Goal: Task Accomplishment & Management: Use online tool/utility

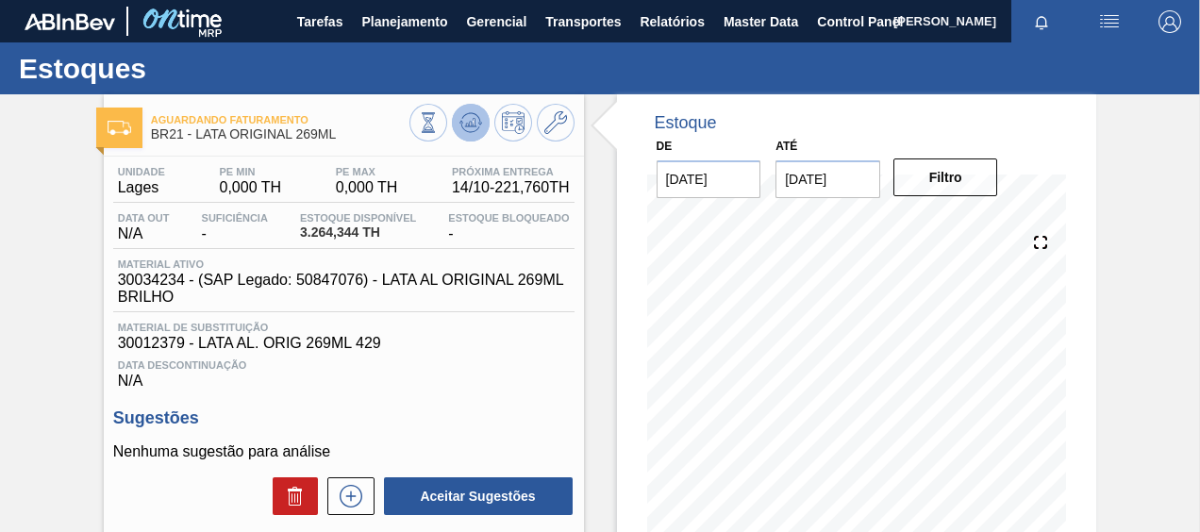
click at [472, 110] on button at bounding box center [471, 123] width 38 height 38
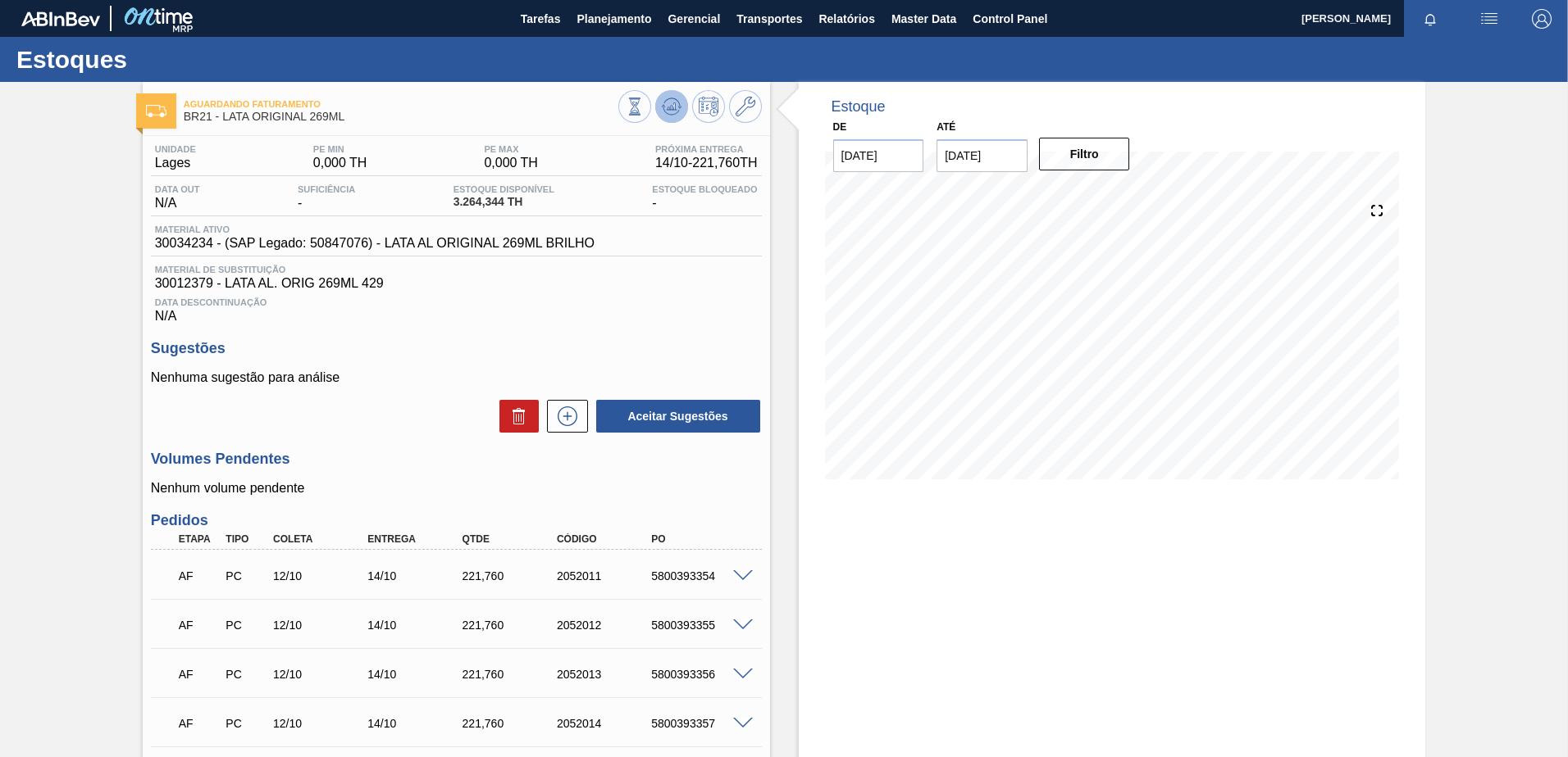
click at [674, 100] on icon at bounding box center [671, 106] width 20 height 20
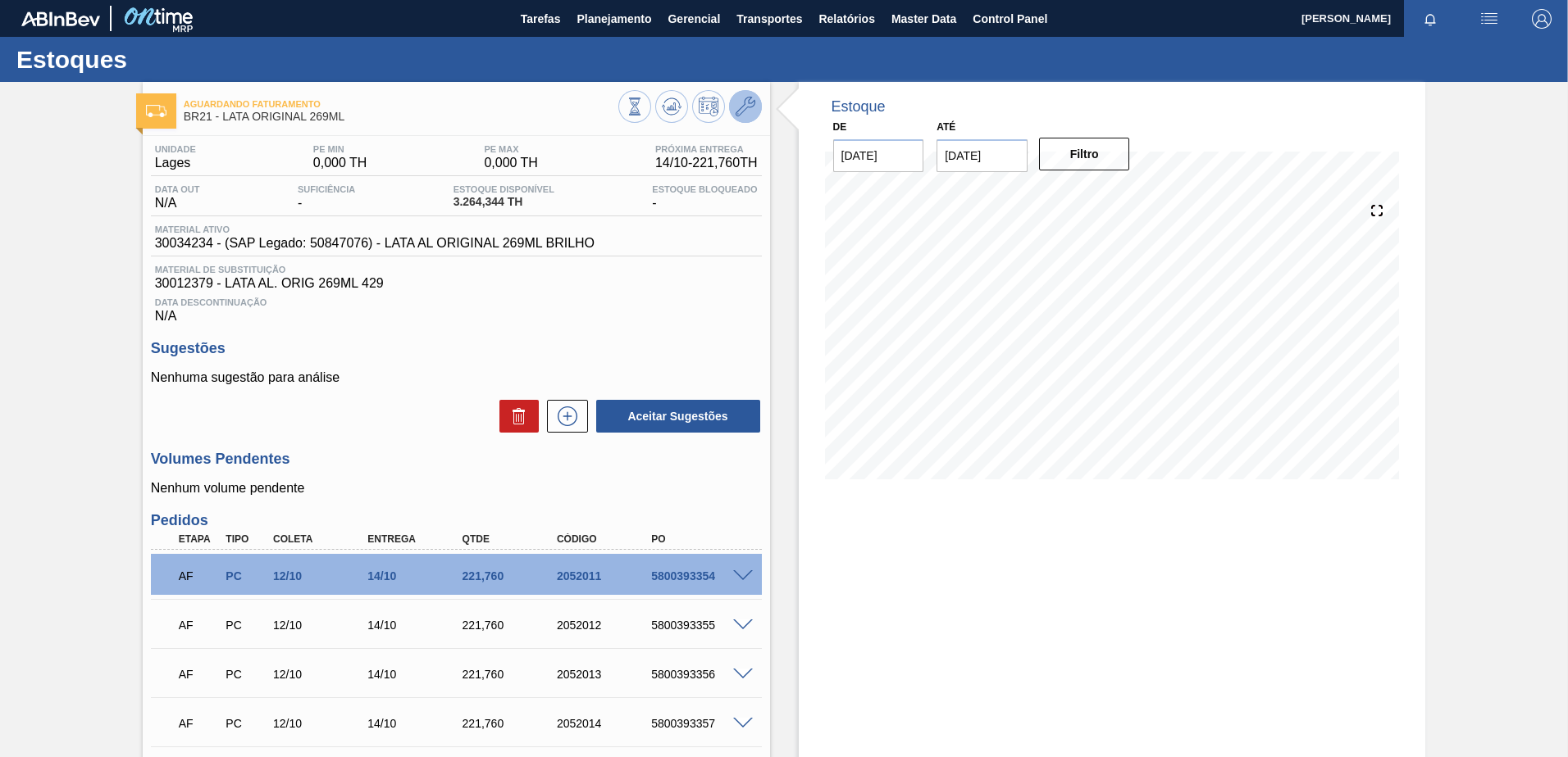
click at [734, 103] on button at bounding box center [745, 107] width 33 height 33
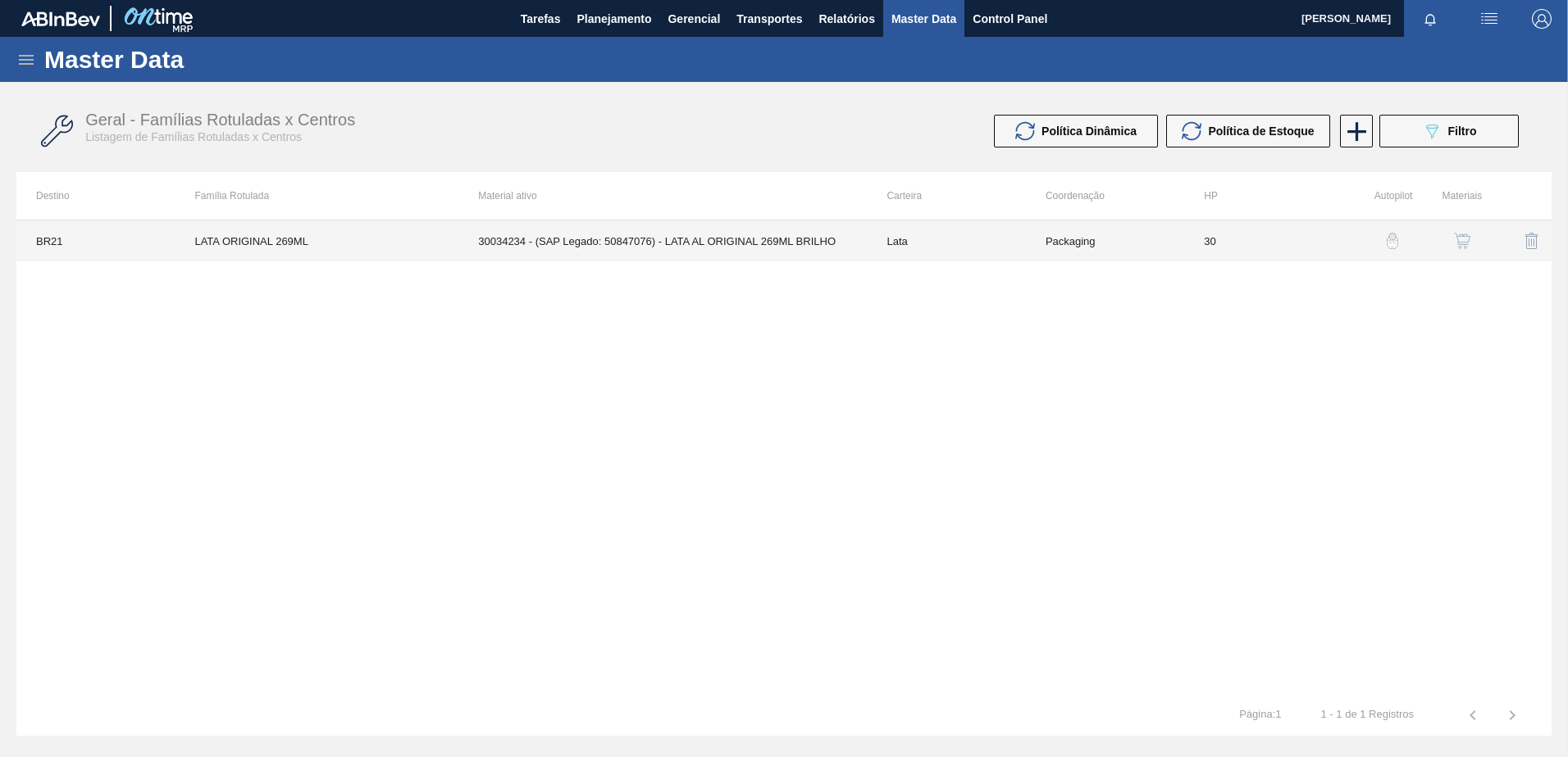
click at [860, 243] on td "30034234 - (SAP Legado: 50847076) - LATA AL ORIGINAL 269ML BRILHO" at bounding box center [663, 241] width 409 height 41
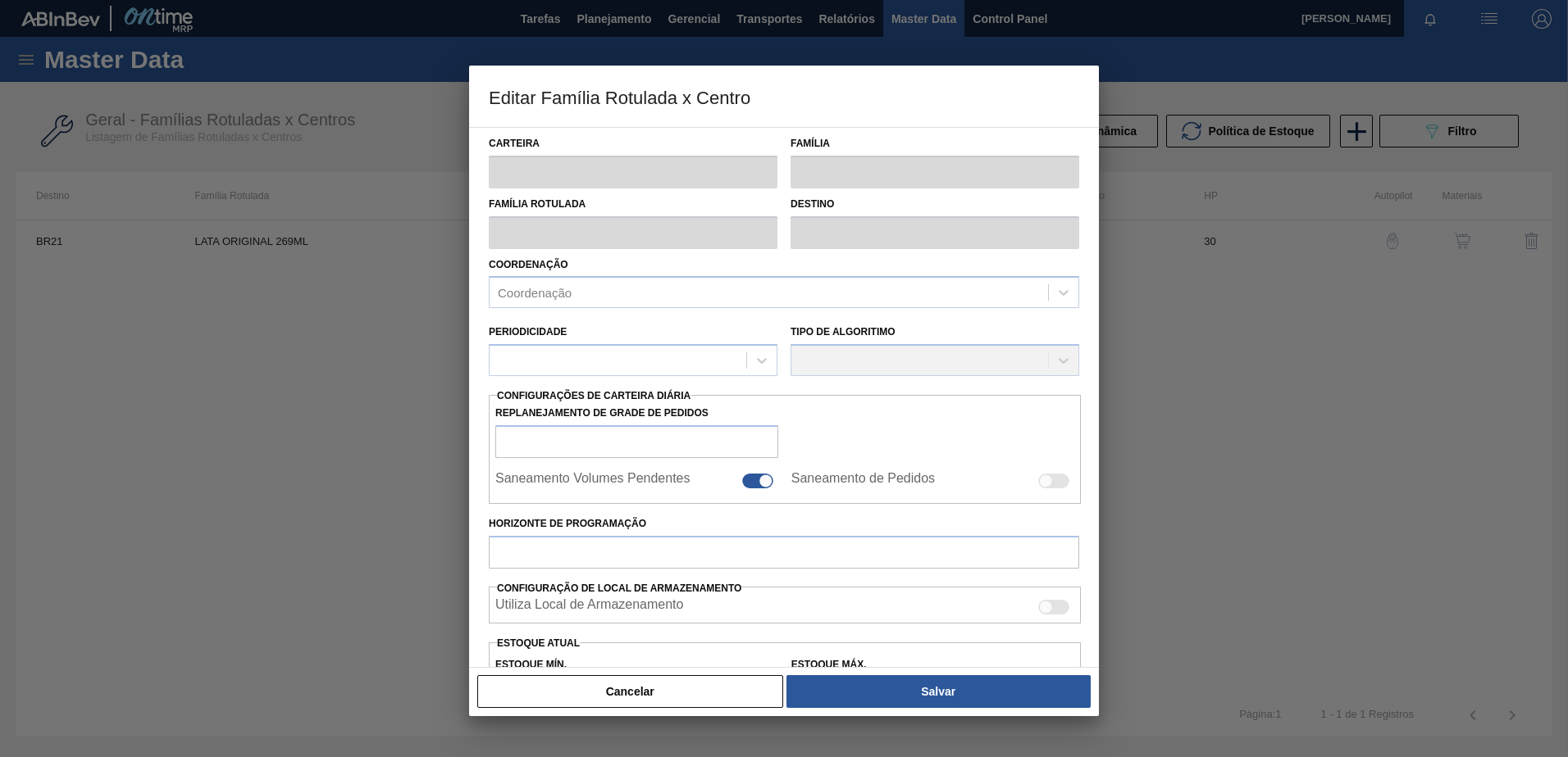
type input "Lata"
type input "LATA ORIGINAL 269ML"
type input "BR21 - Lages"
type input "0"
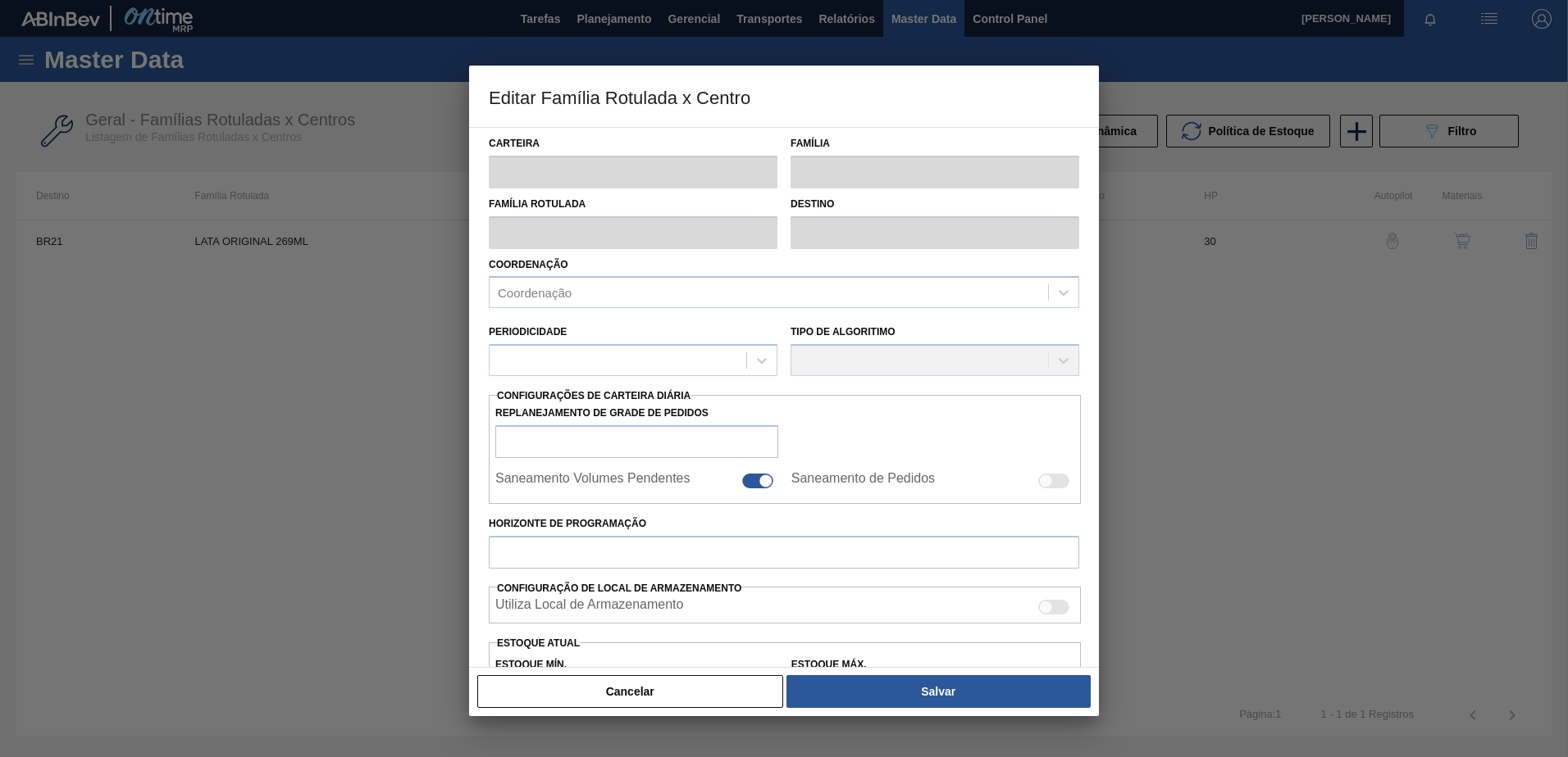
checkbox input "false"
type input "30"
type input "0"
type input "100"
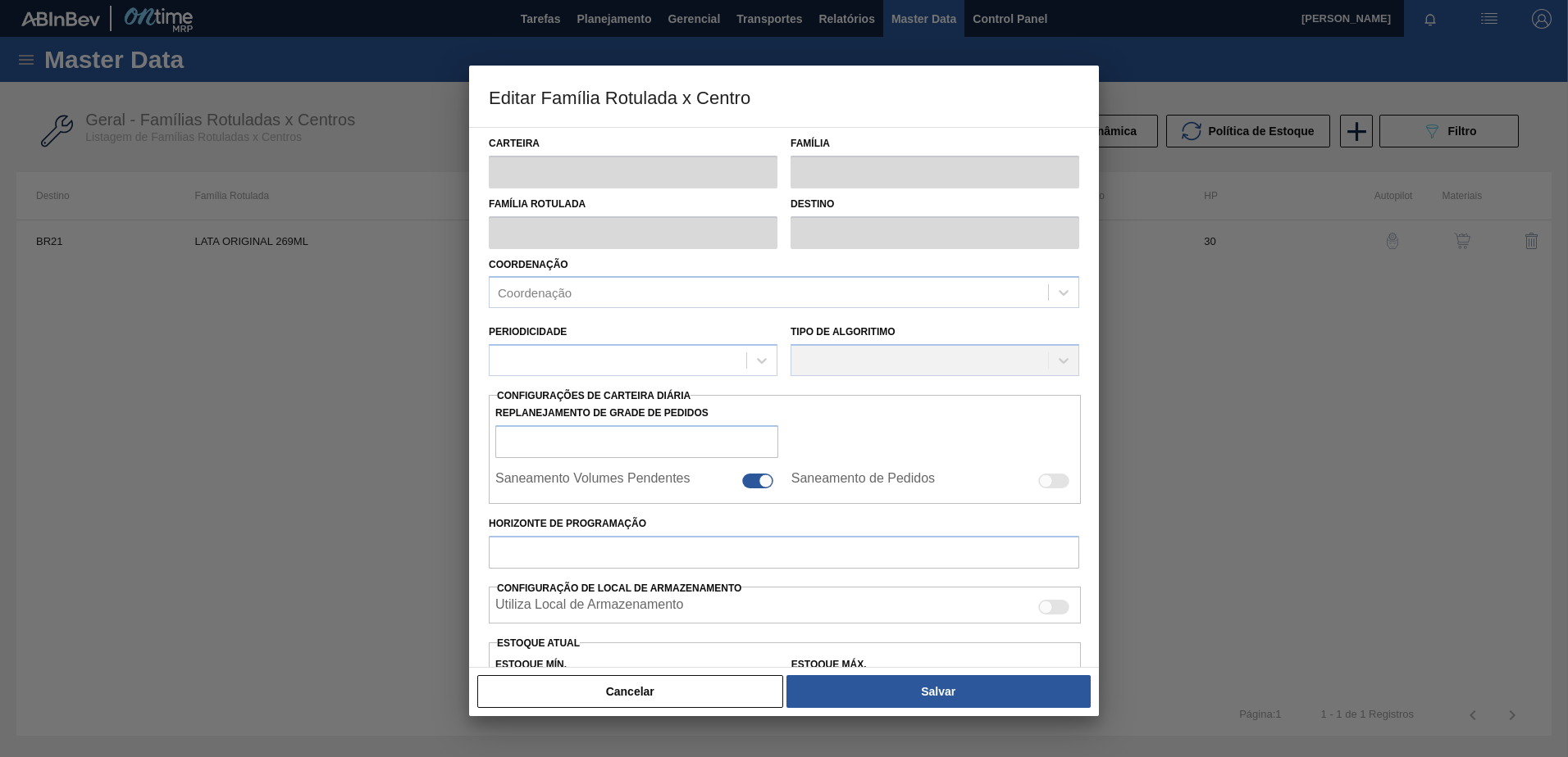
type input "0,000"
checkbox input "true"
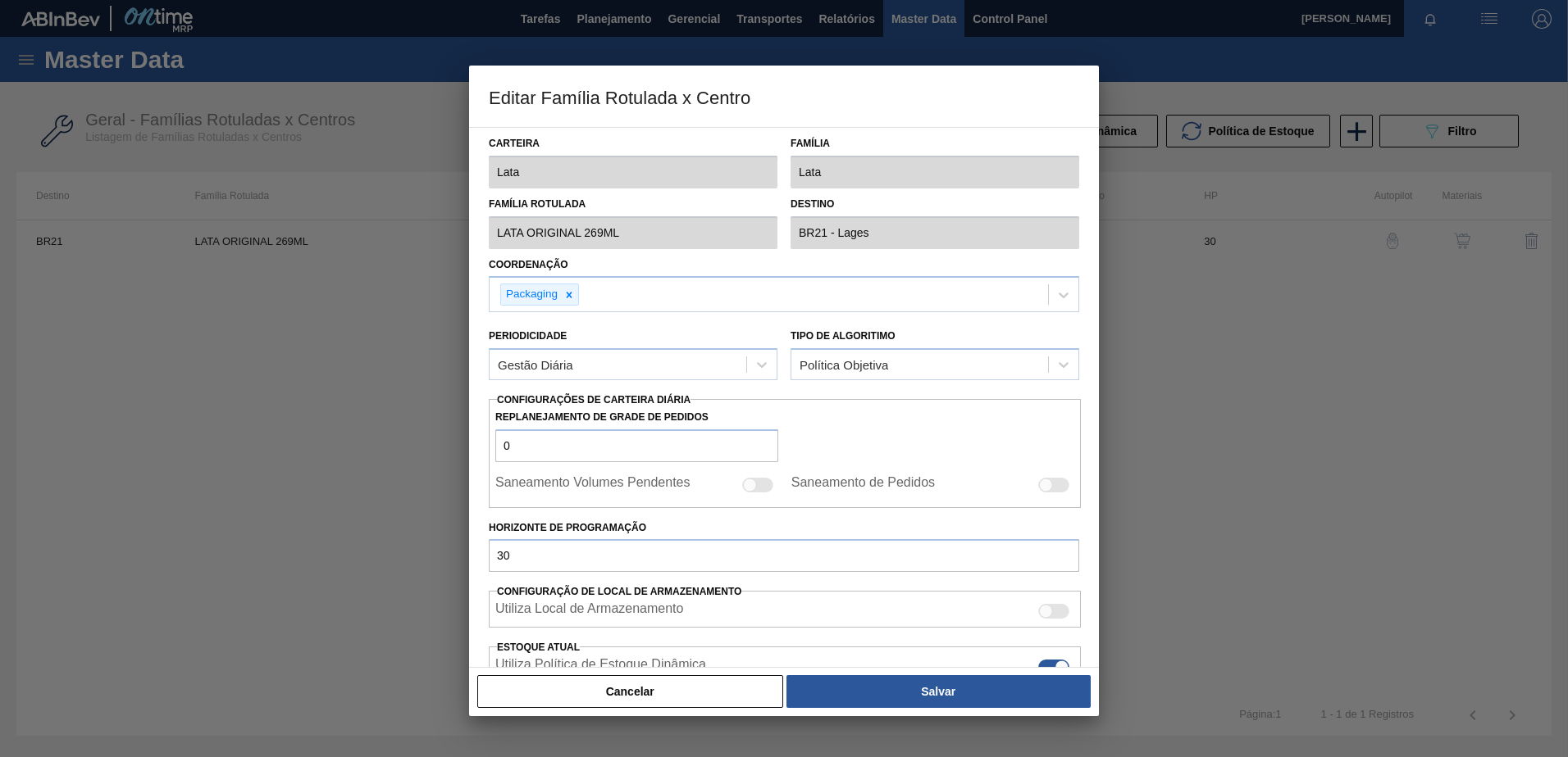
type input "0"
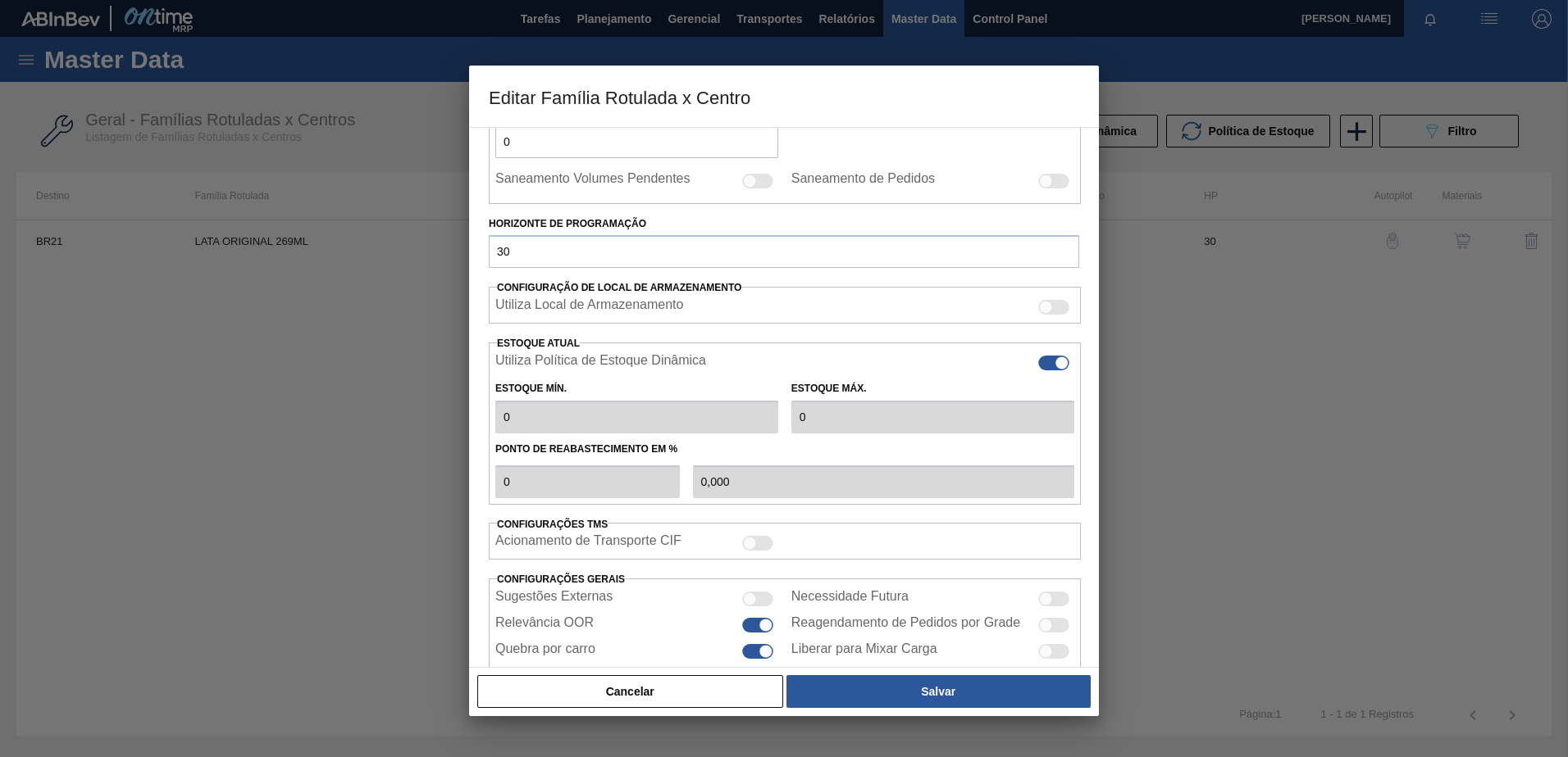
scroll to position [366, 0]
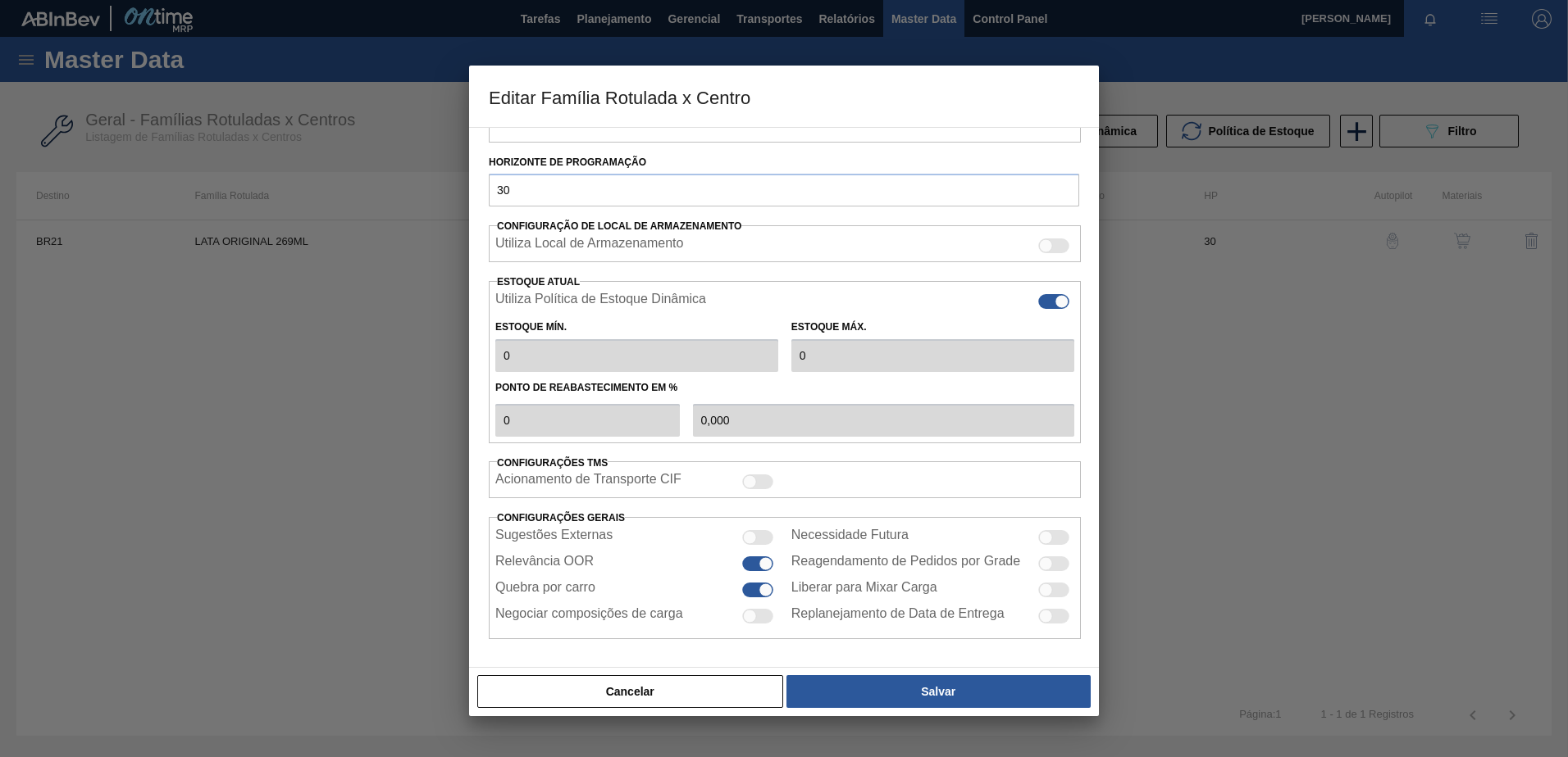
click at [1044, 302] on div at bounding box center [1054, 302] width 31 height 15
checkbox input "false"
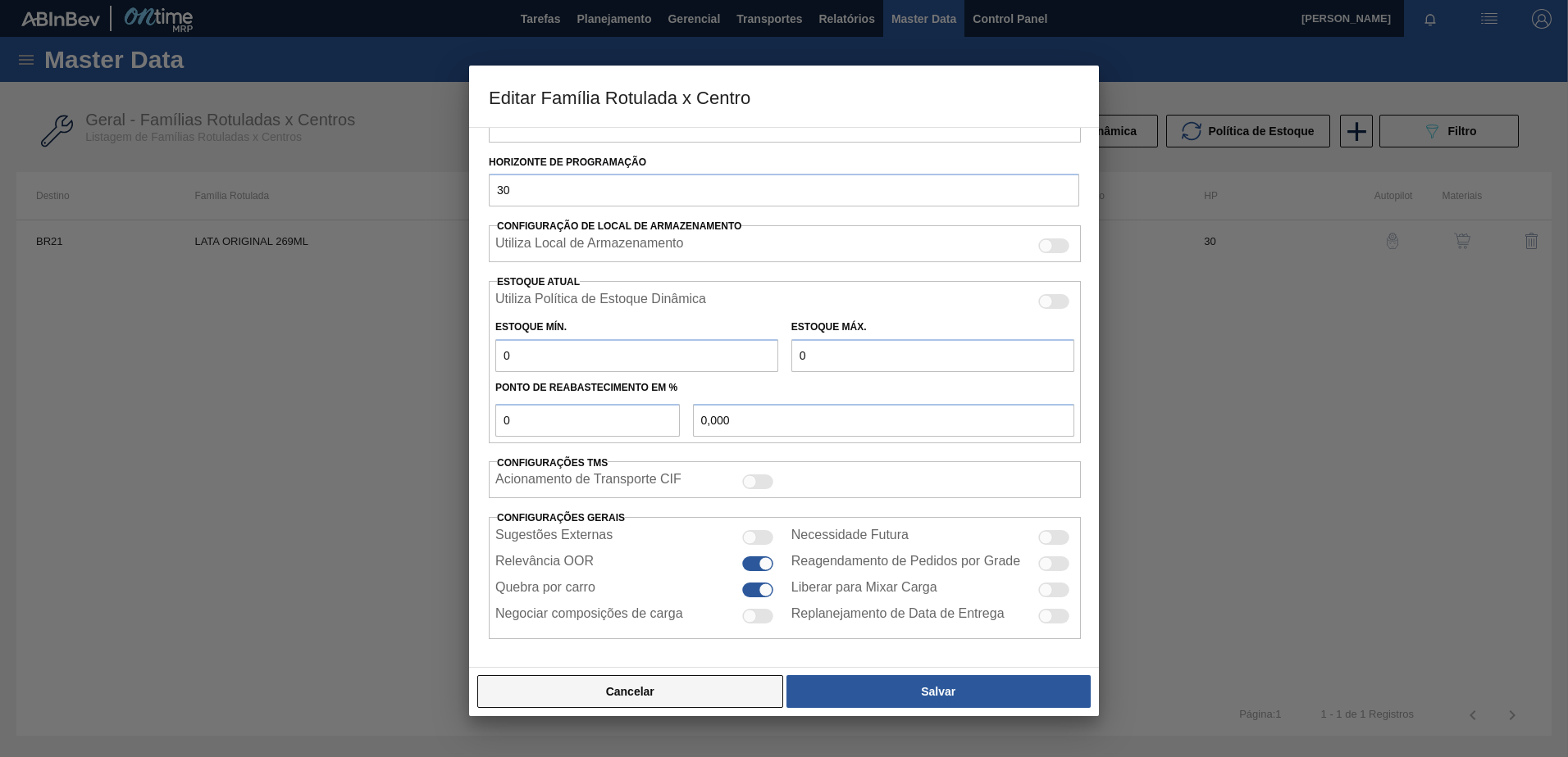
click at [671, 684] on button "Cancelar" at bounding box center [631, 692] width 306 height 33
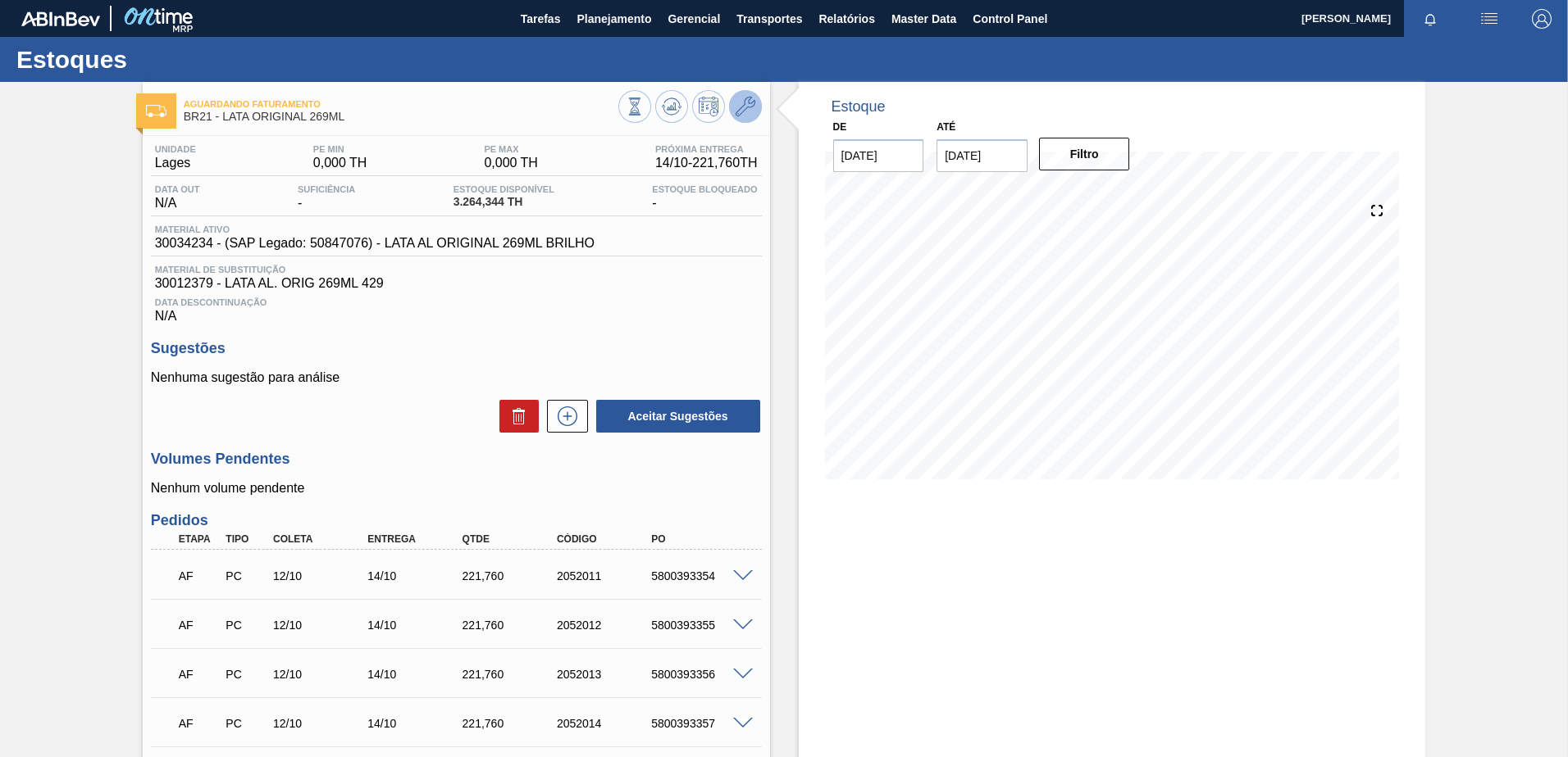
click at [738, 94] on button at bounding box center [745, 107] width 33 height 33
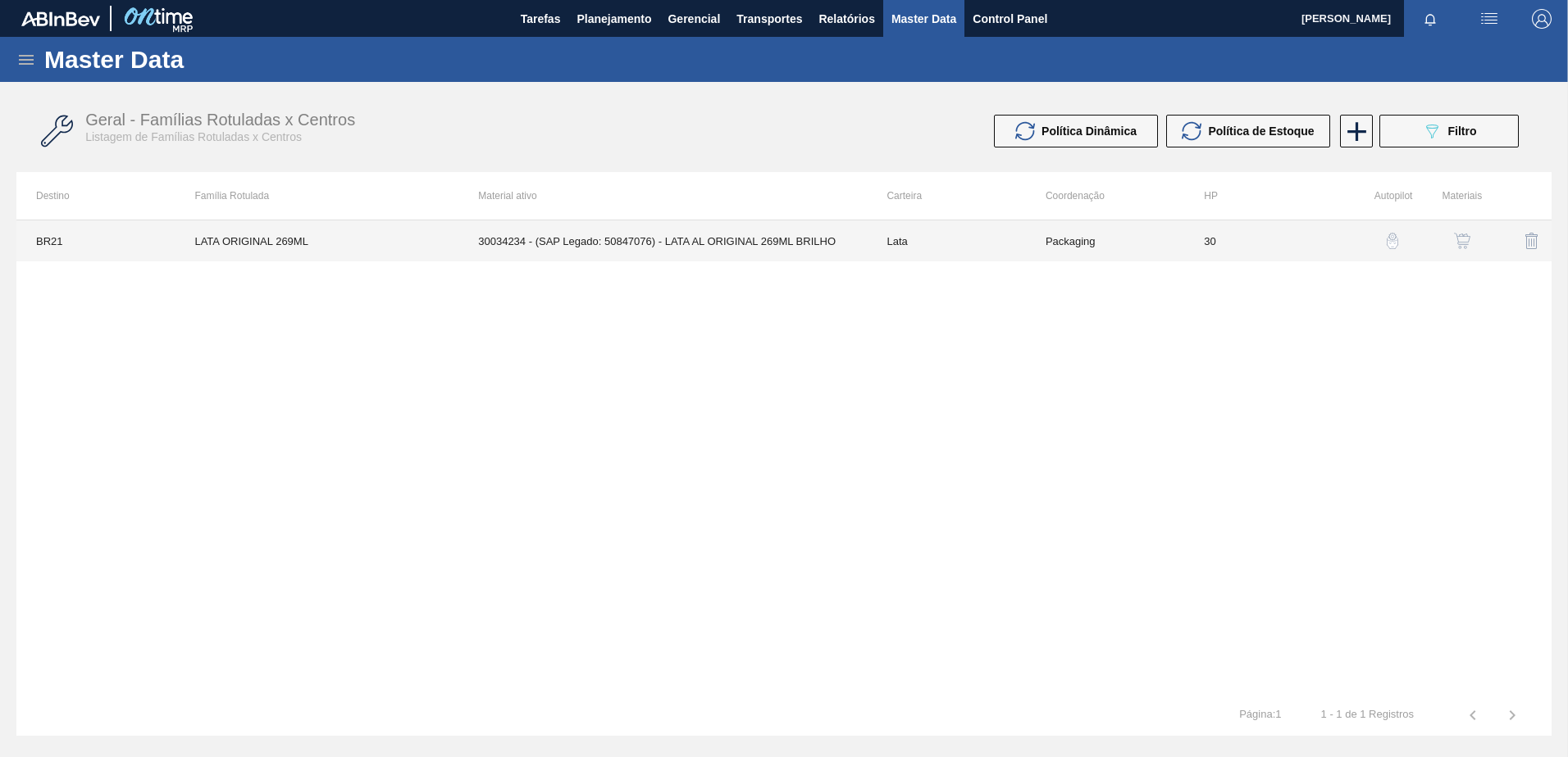
click at [905, 230] on td "Lata" at bounding box center [946, 241] width 158 height 41
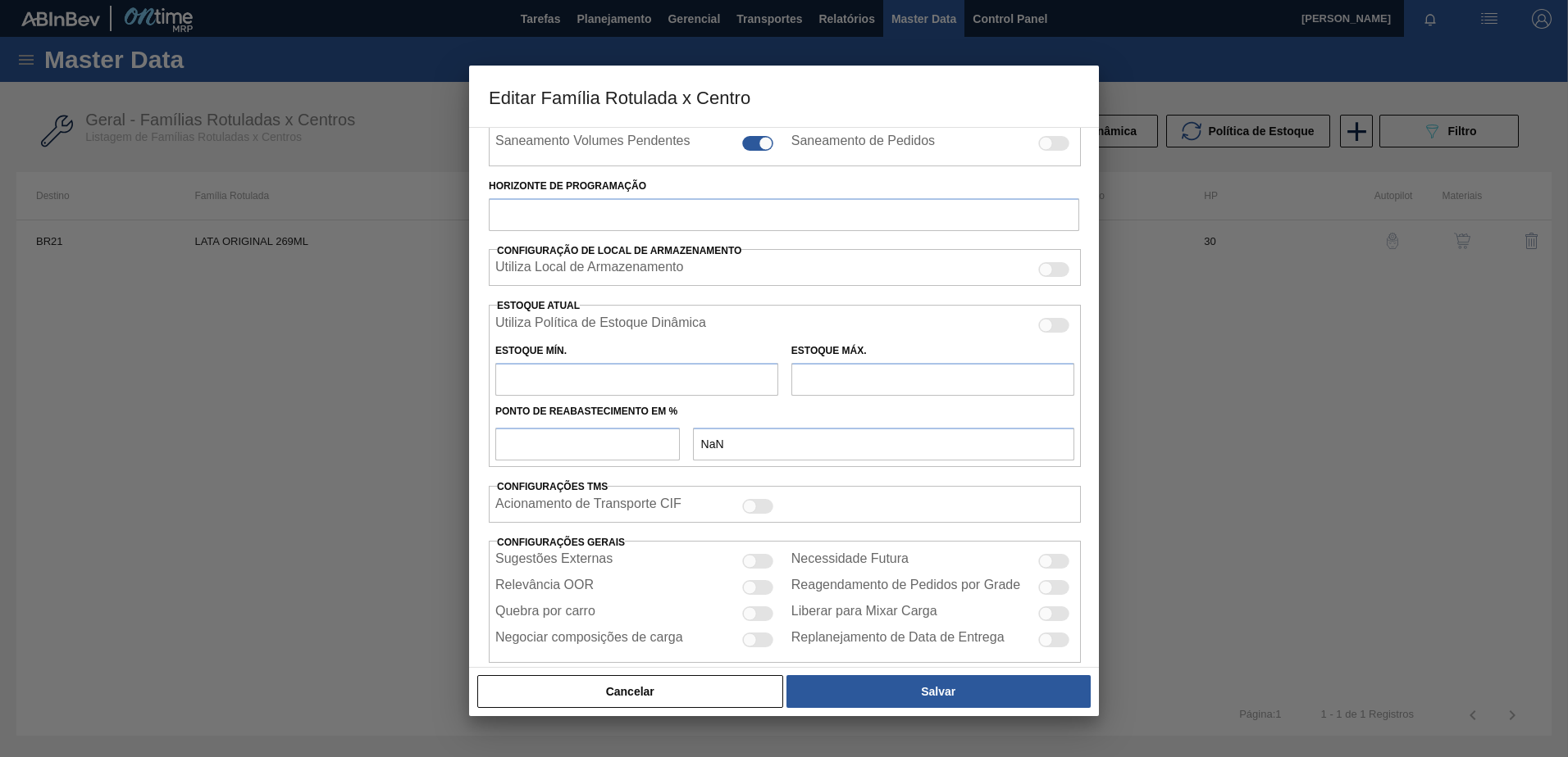
scroll to position [366, 0]
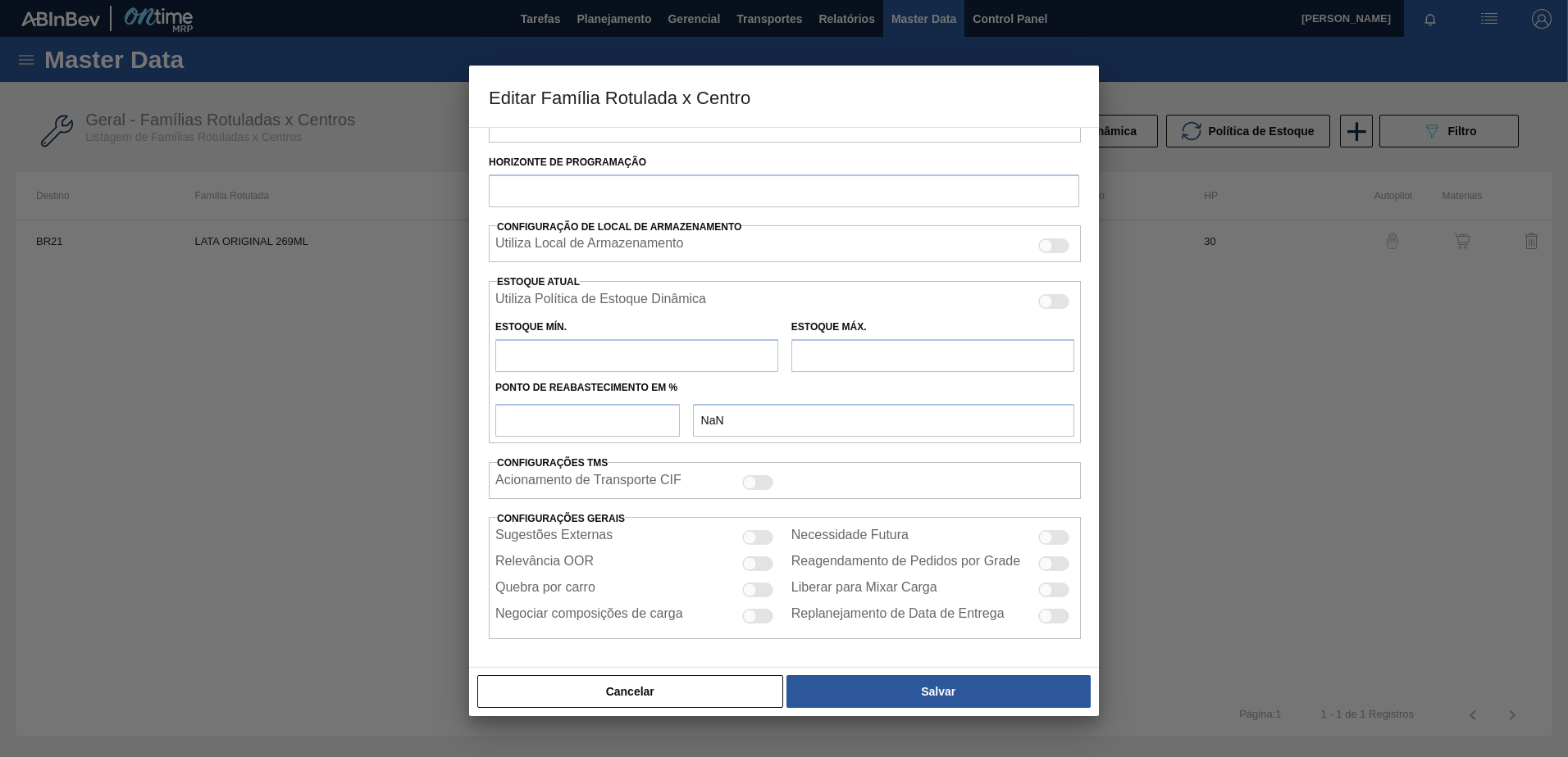
type input "Lata"
type input "LATA ORIGINAL 269ML"
type input "BR21 - Lages"
type input "0"
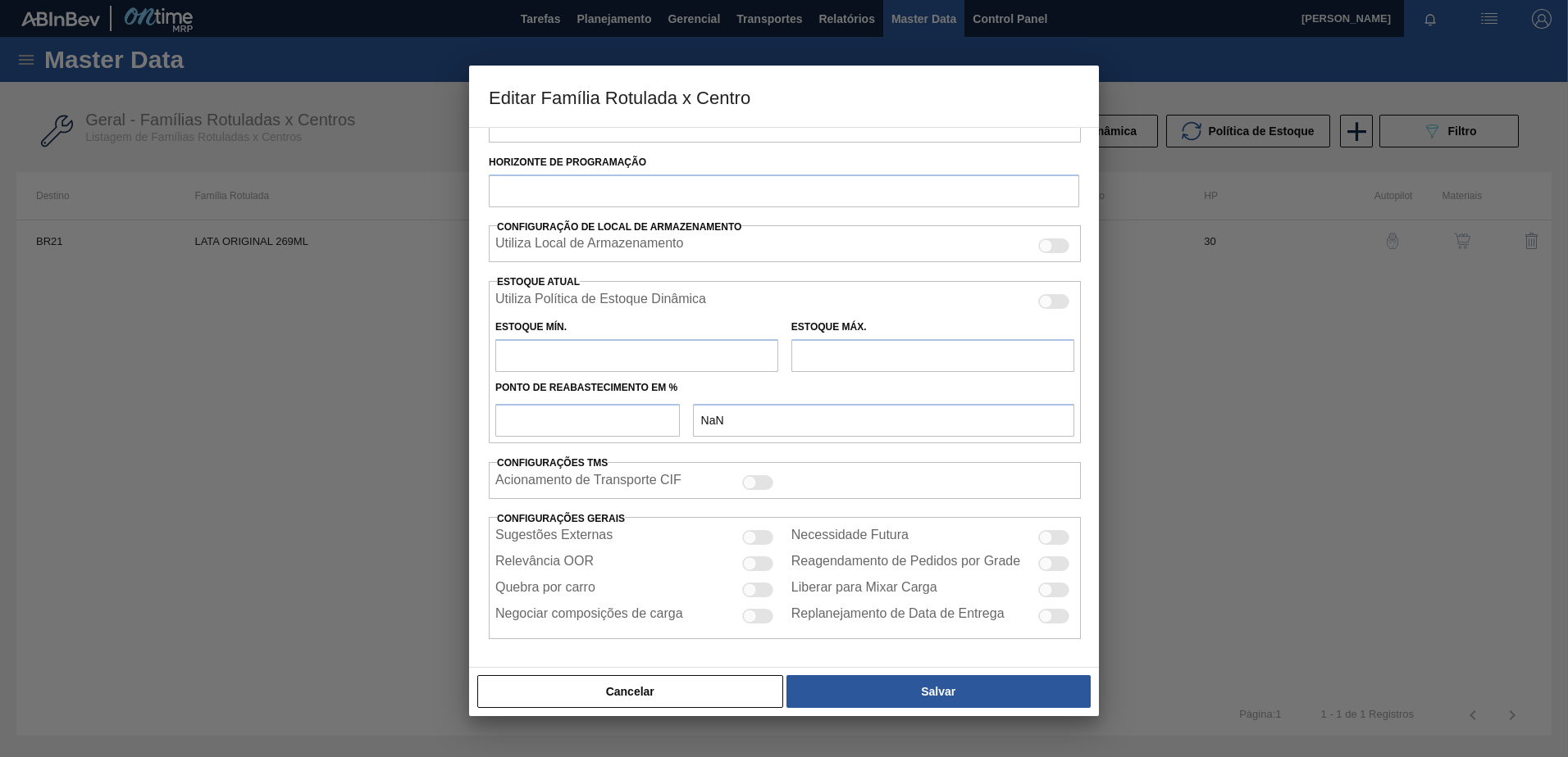
checkbox input "false"
type input "30"
checkbox input "true"
type input "0"
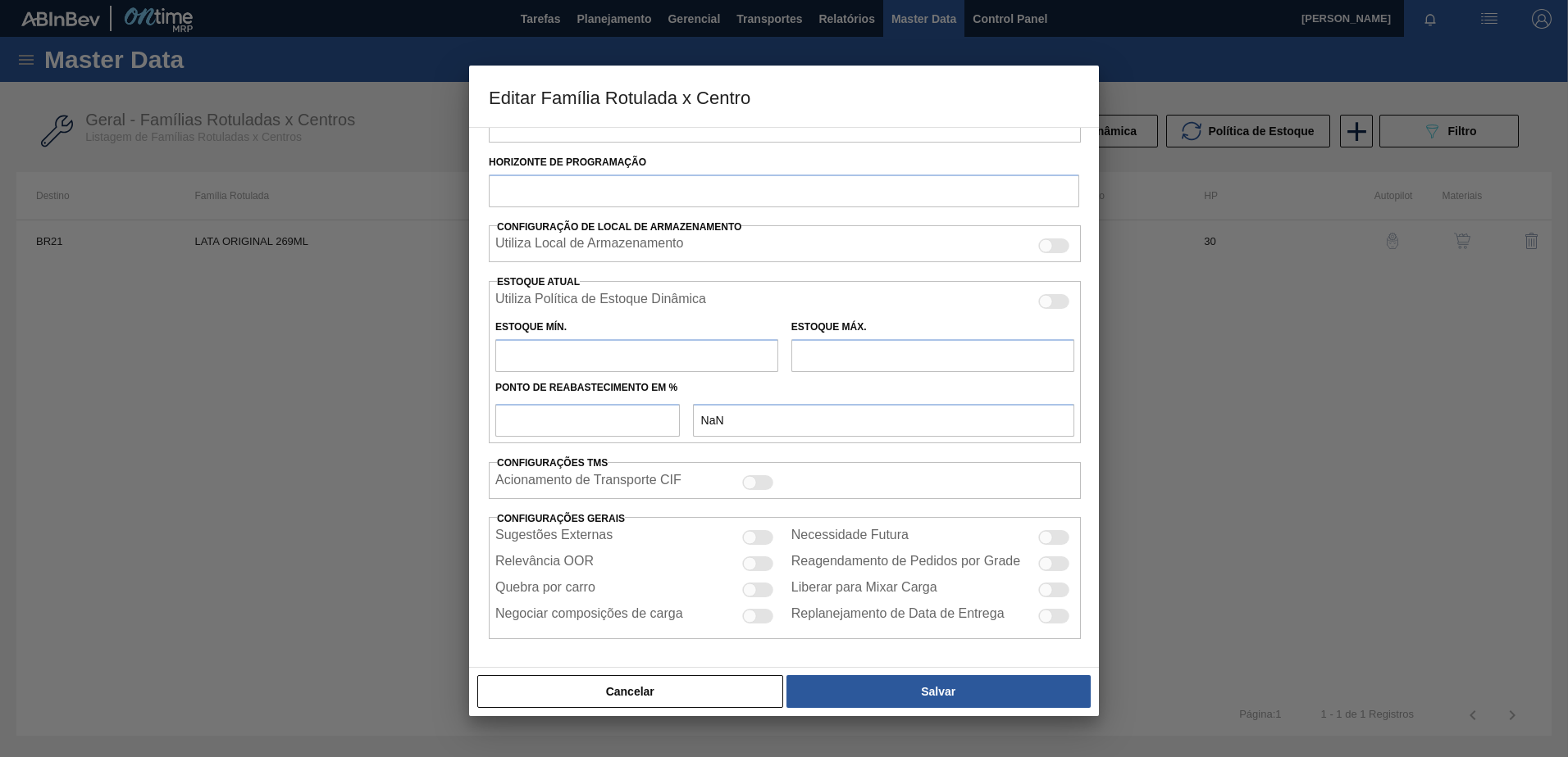
type input "100"
type input "0,000"
checkbox input "true"
type input "0"
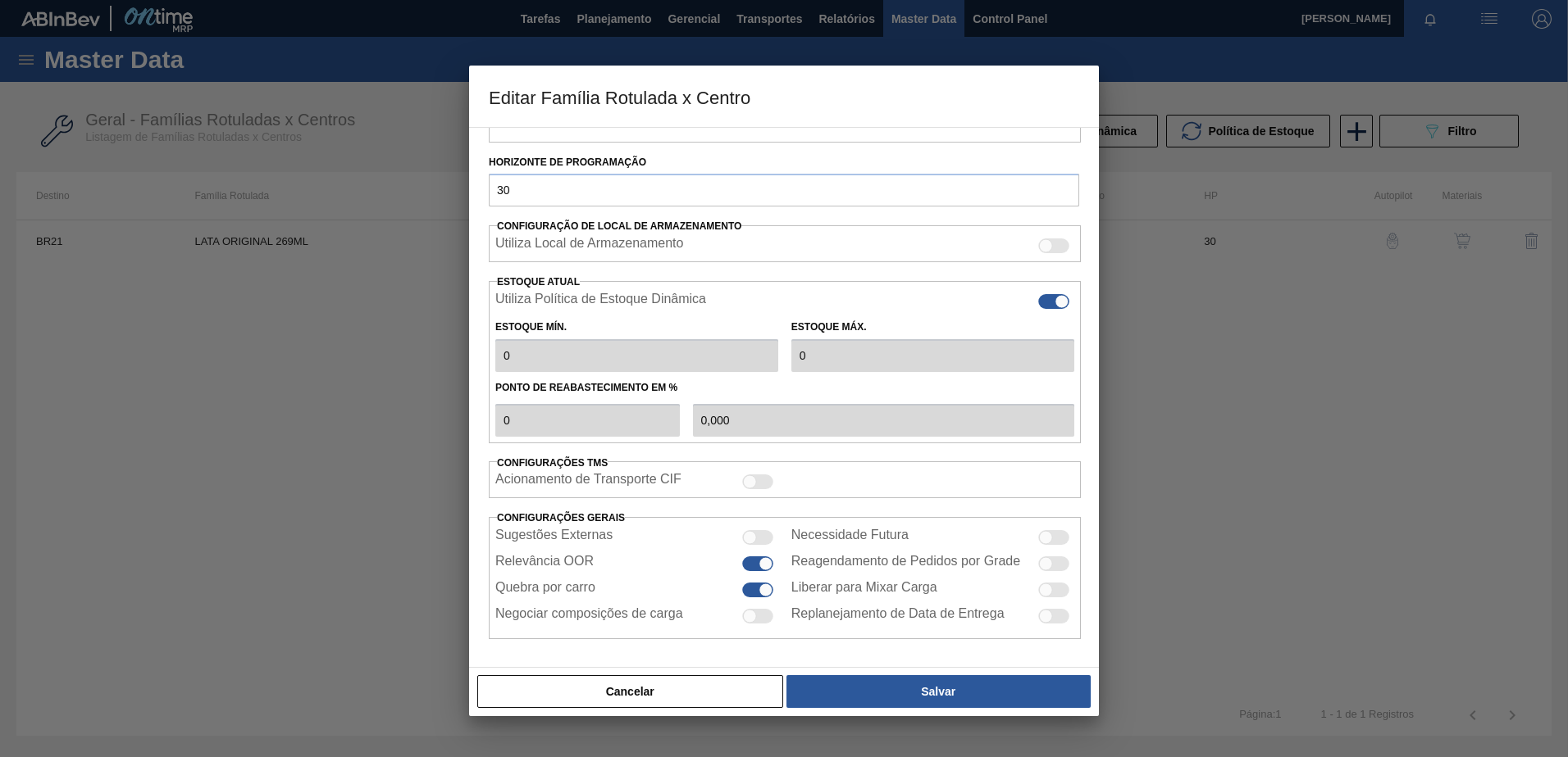
click at [1048, 306] on div at bounding box center [1054, 302] width 31 height 15
checkbox input "false"
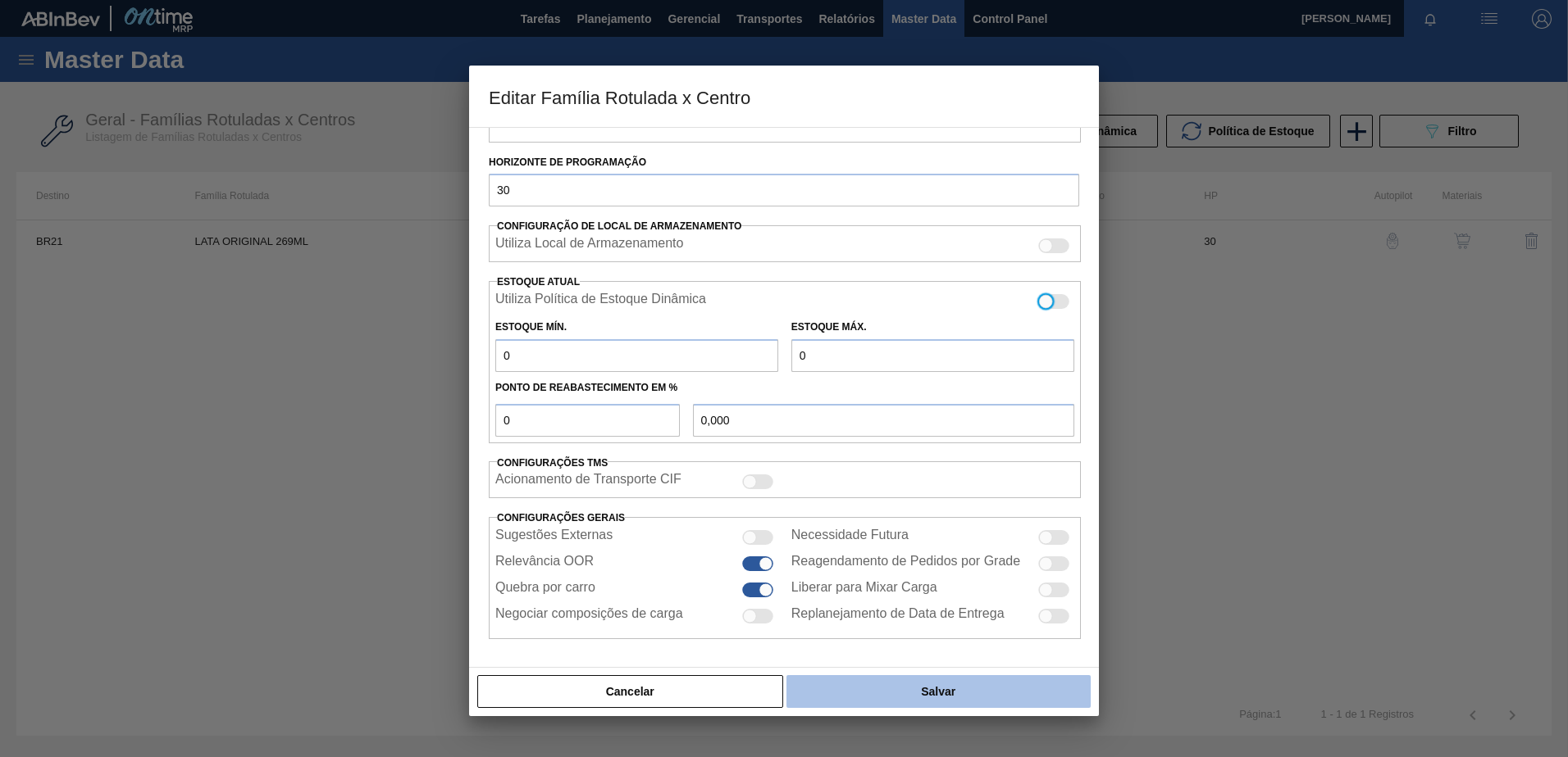
click at [1018, 692] on button "Salvar" at bounding box center [938, 692] width 304 height 33
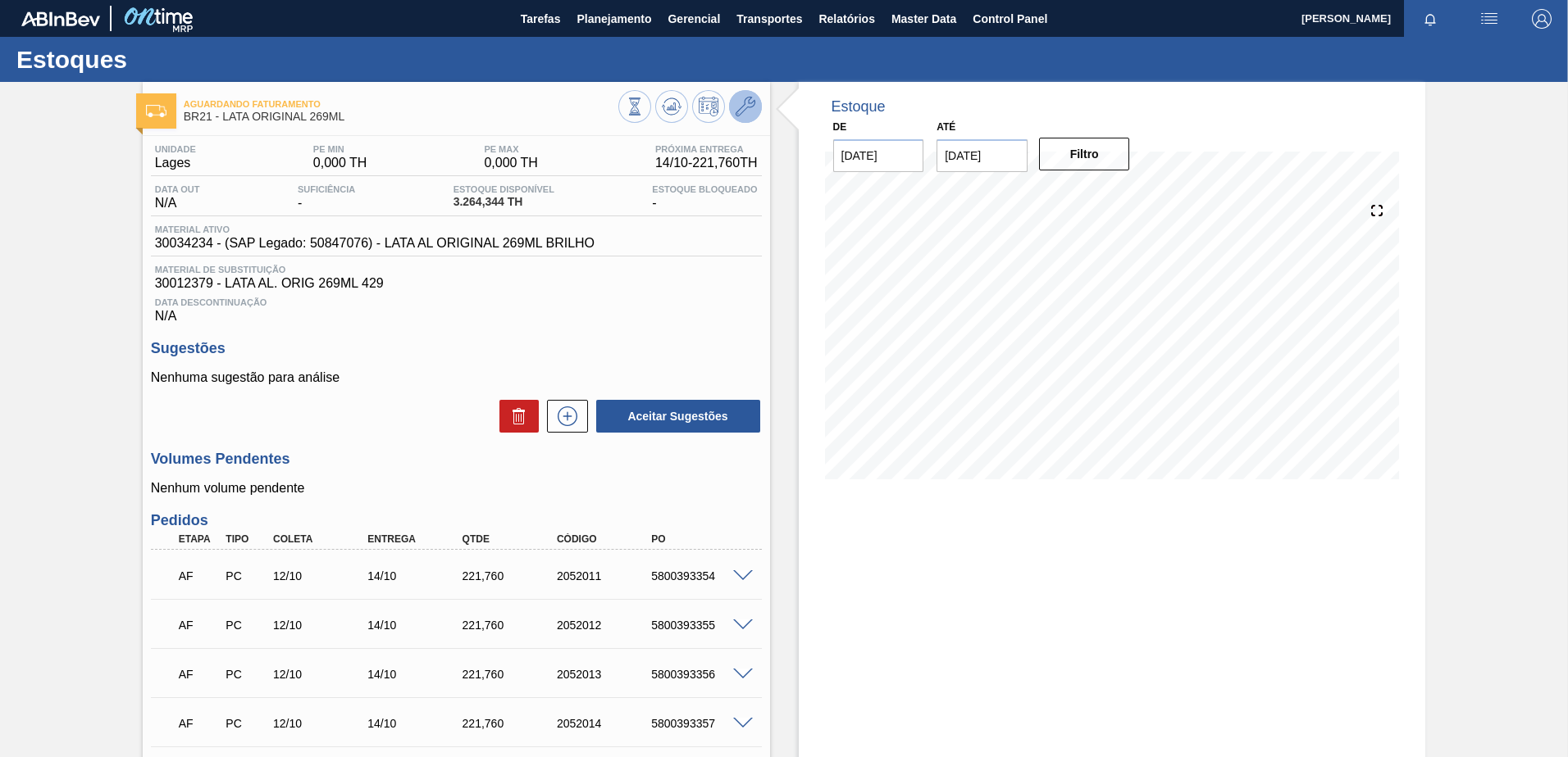
click at [742, 106] on icon at bounding box center [745, 106] width 20 height 20
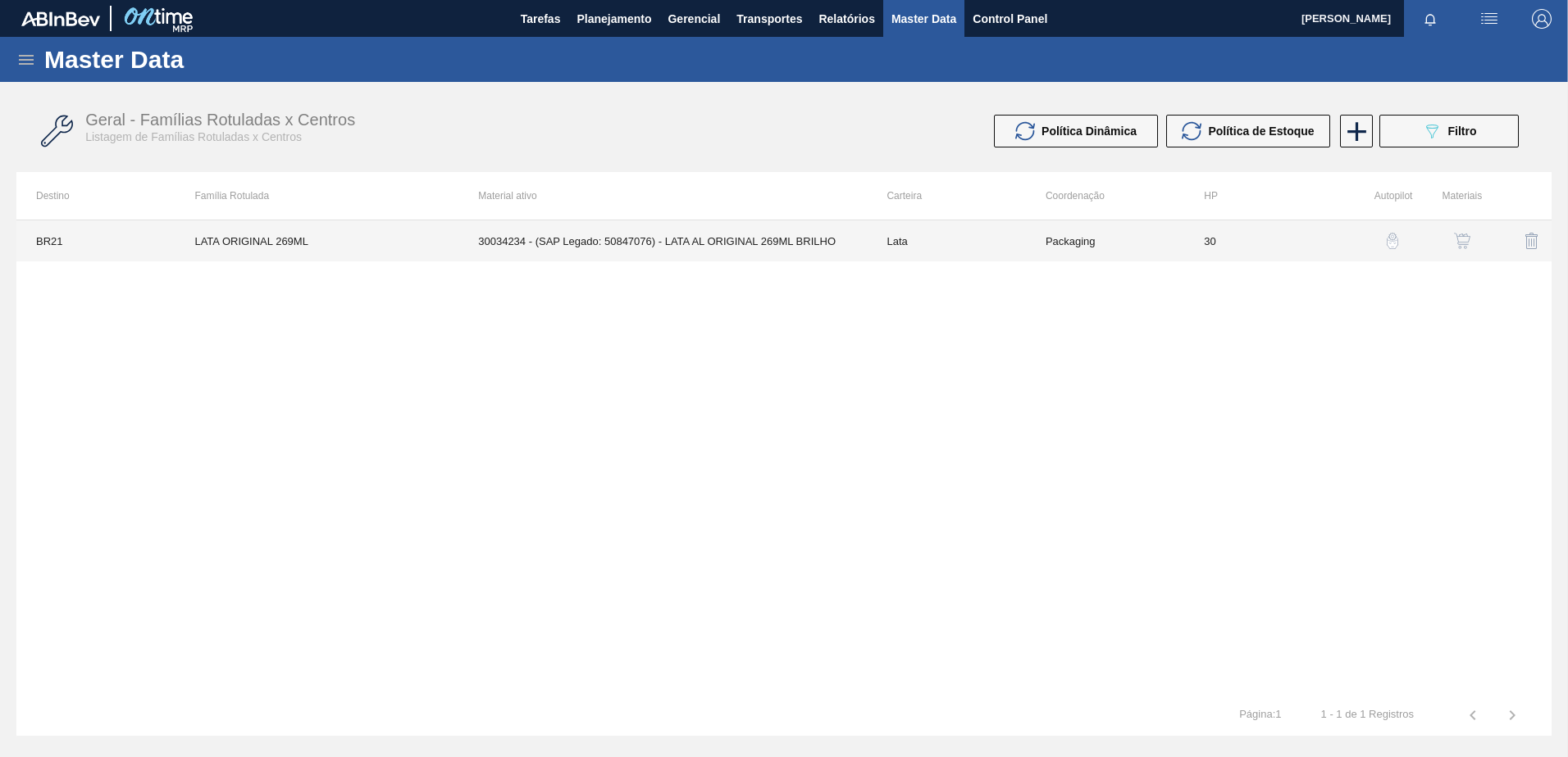
click at [864, 261] on td "30034234 - (SAP Legado: 50847076) - LATA AL ORIGINAL 269ML BRILHO" at bounding box center [663, 241] width 409 height 41
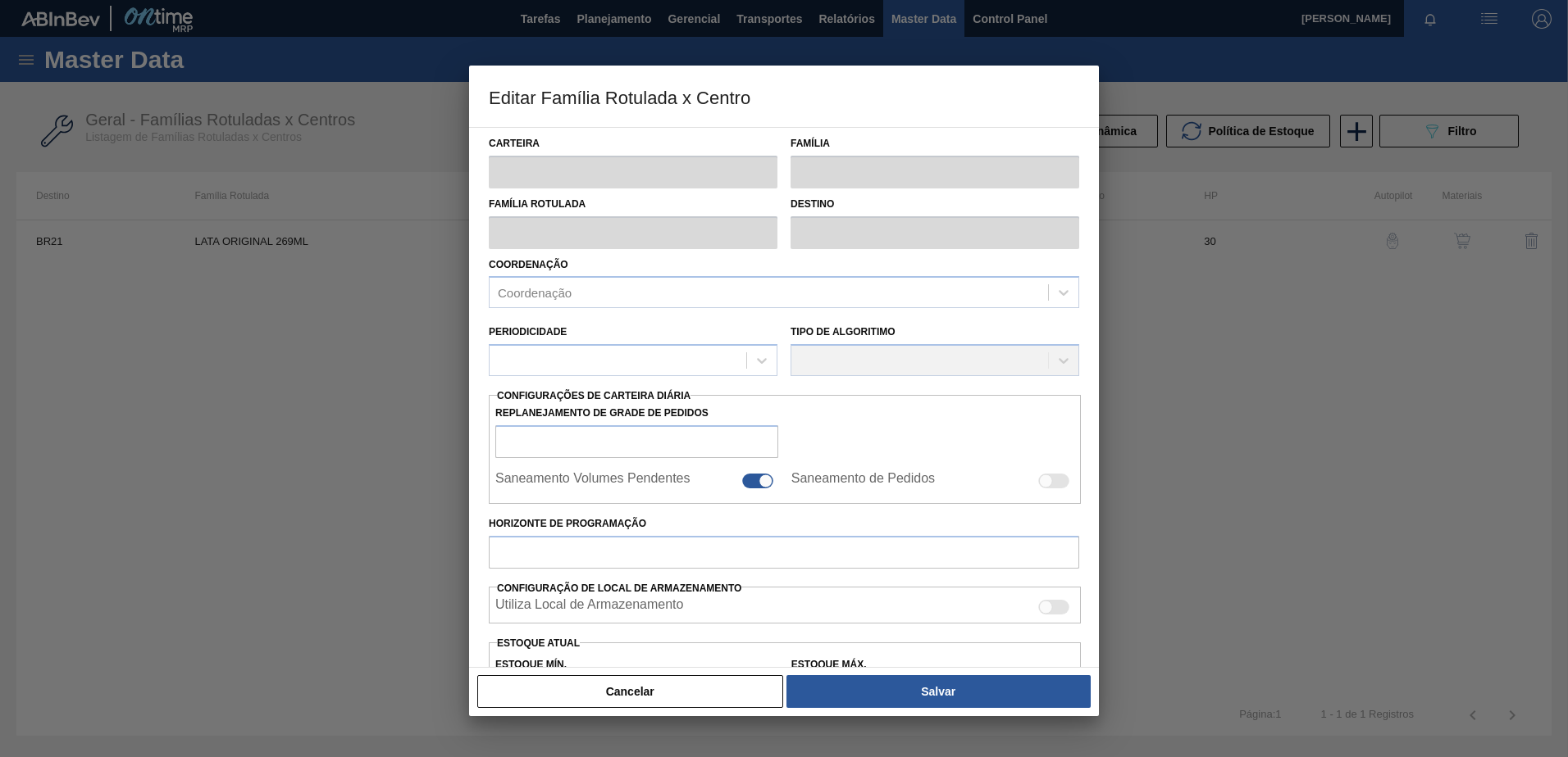
type input "Lata"
type input "LATA ORIGINAL 269ML"
type input "BR21 - Lages"
type input "0"
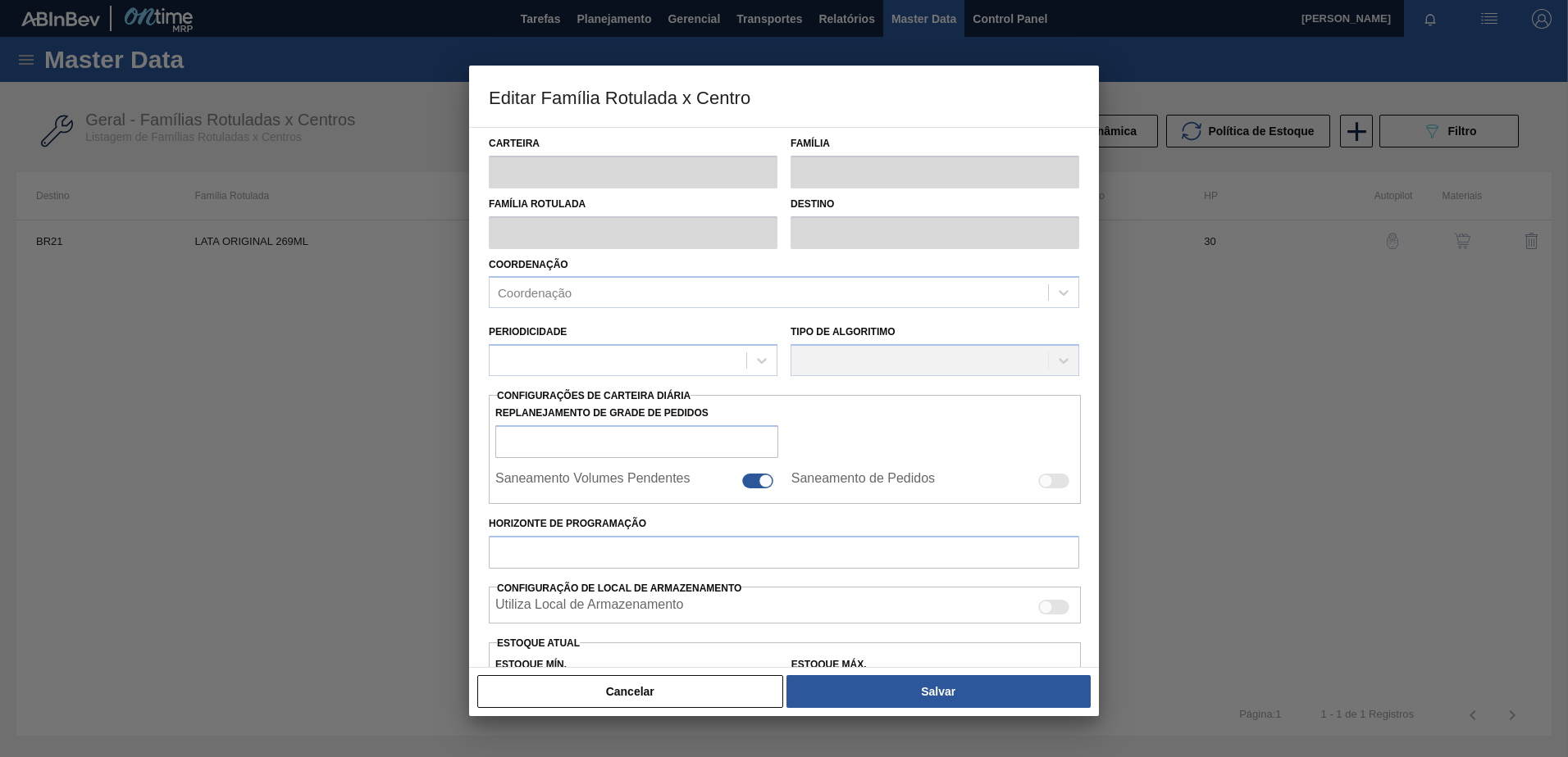
checkbox input "false"
type input "30"
type input "0"
type input "100"
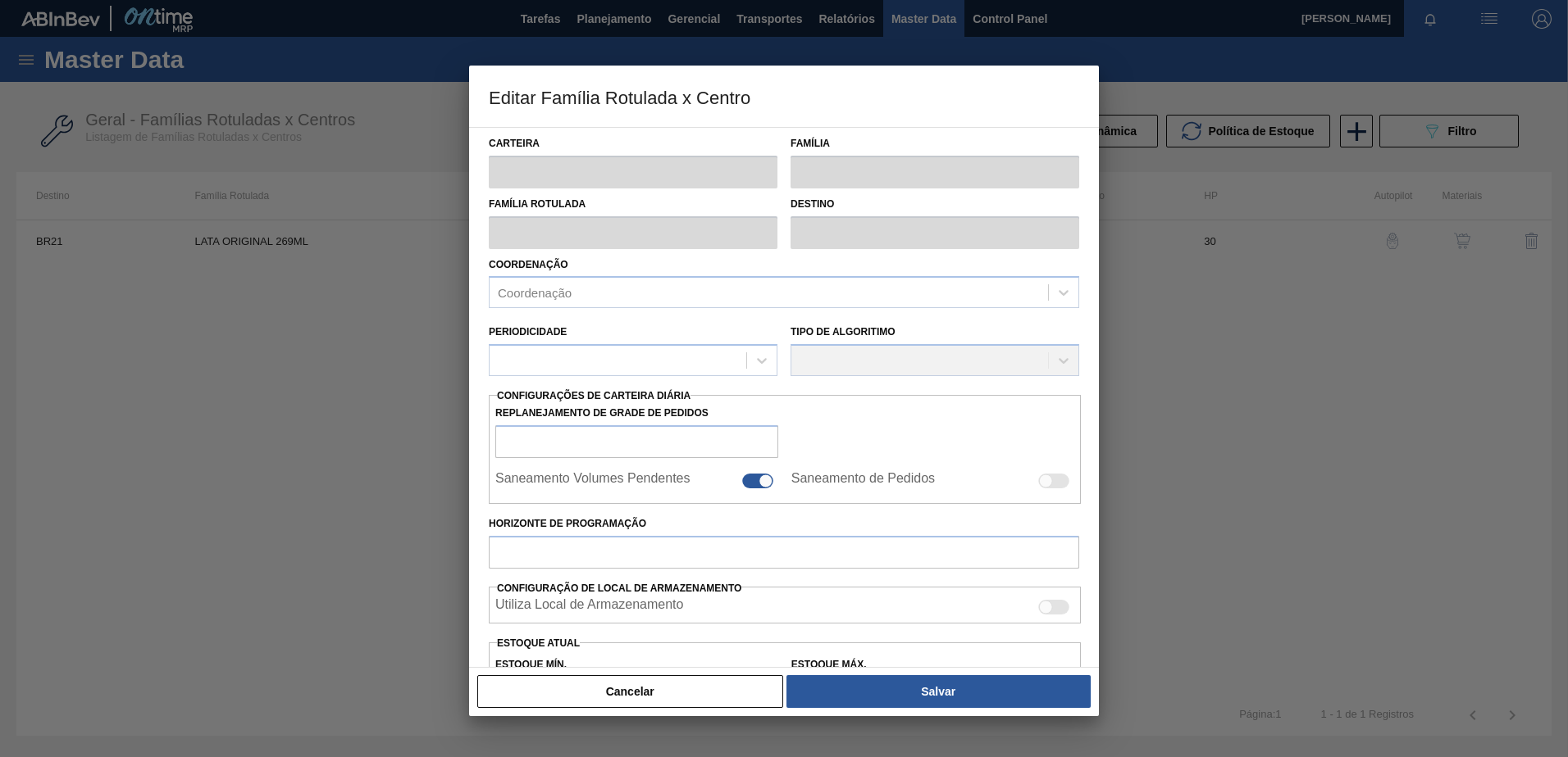
type input "0,000"
checkbox input "true"
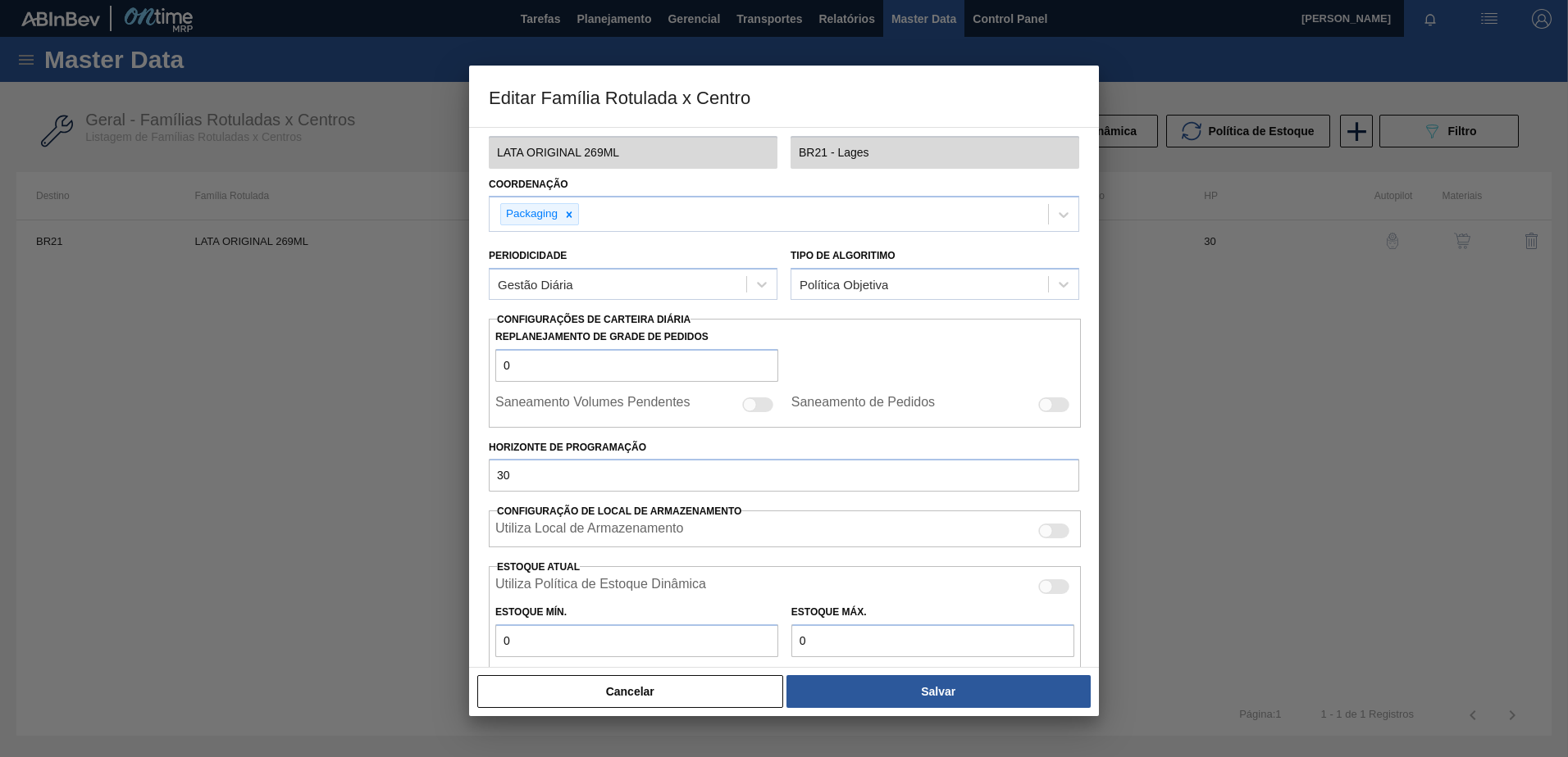
scroll to position [246, 0]
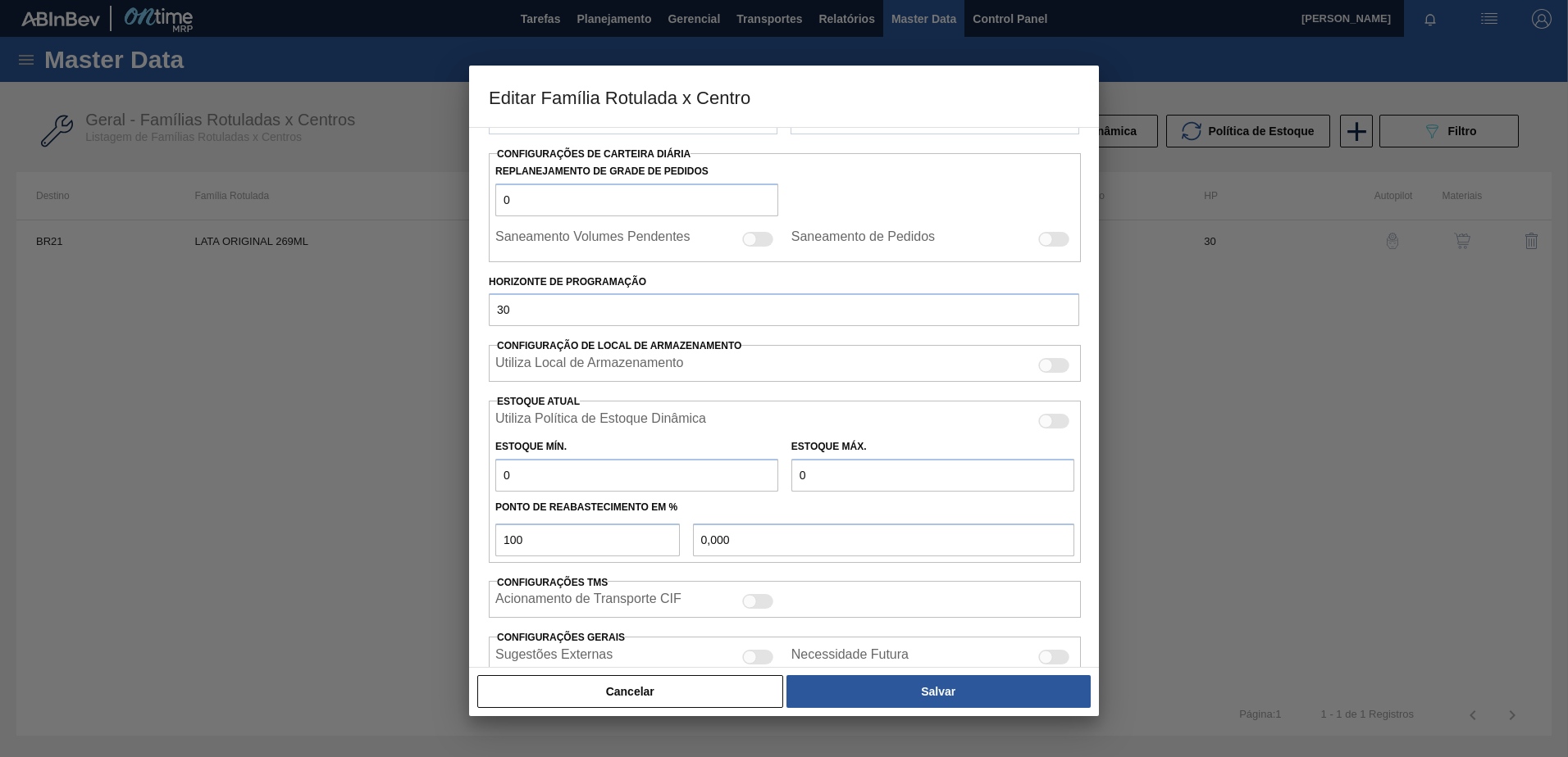
click at [1046, 422] on div at bounding box center [1046, 422] width 14 height 14
checkbox input "true"
type input "0"
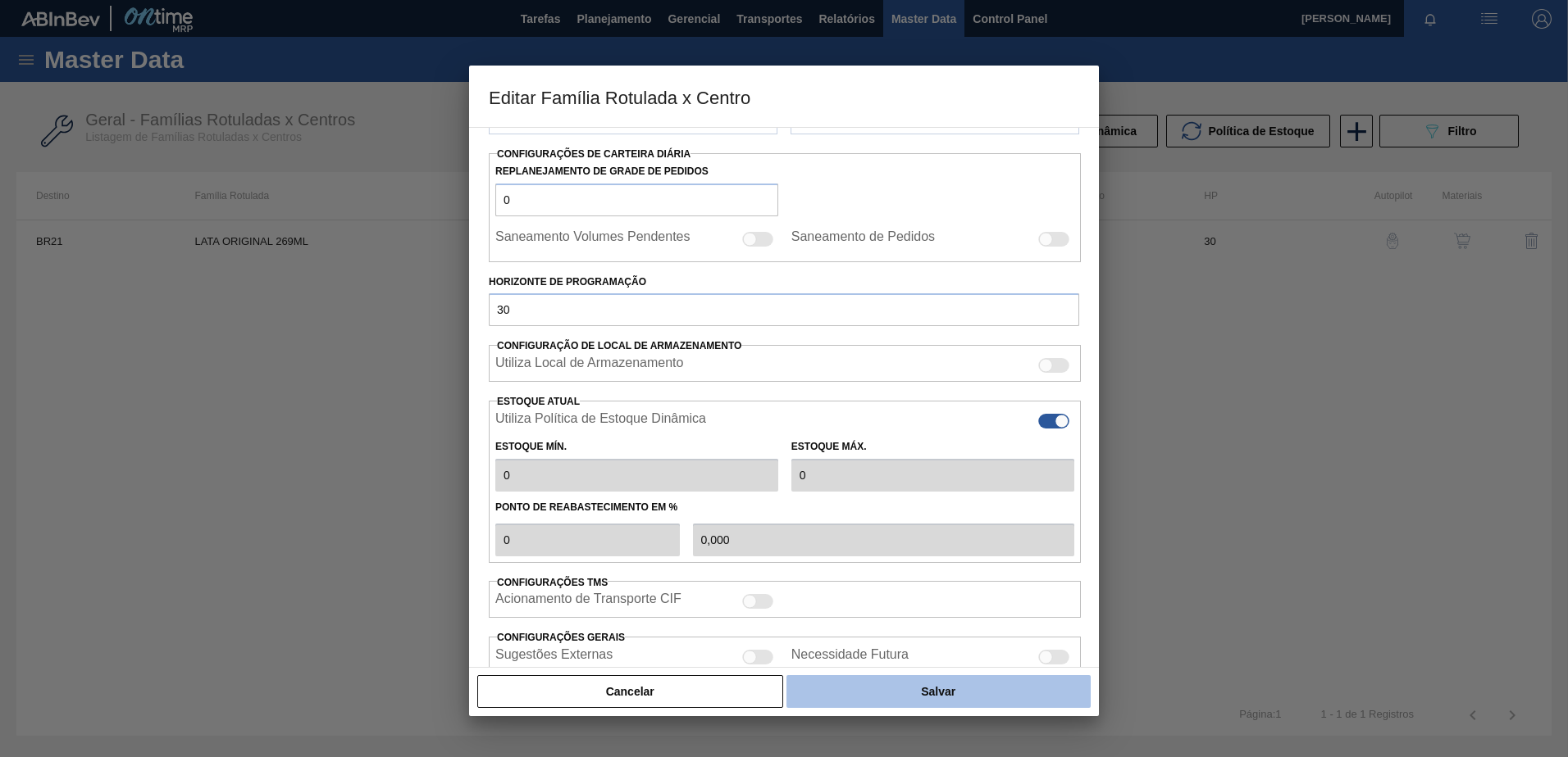
click at [989, 693] on button "Salvar" at bounding box center [938, 692] width 304 height 33
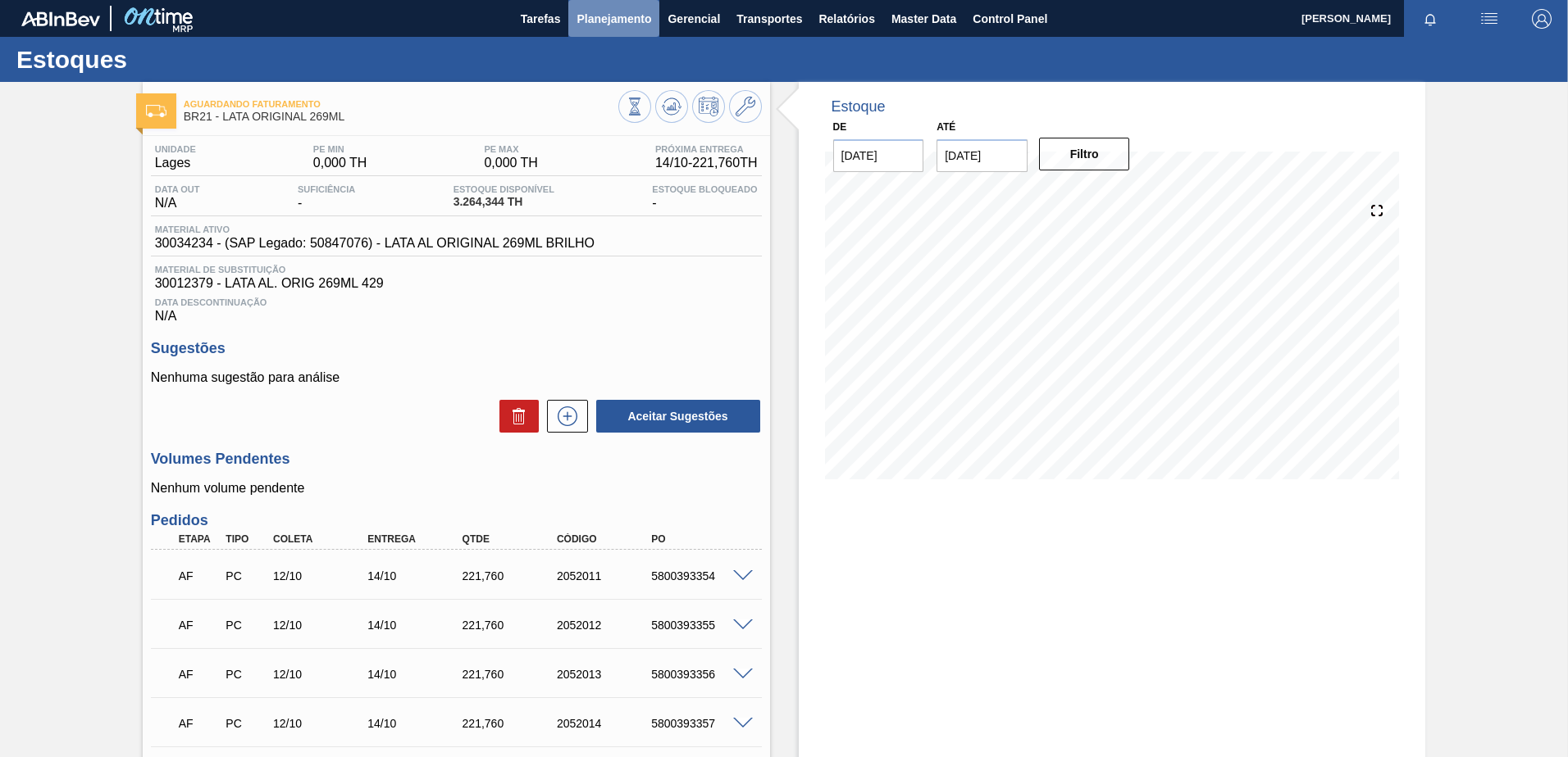
click at [618, 30] on button "Planejamento" at bounding box center [614, 18] width 91 height 37
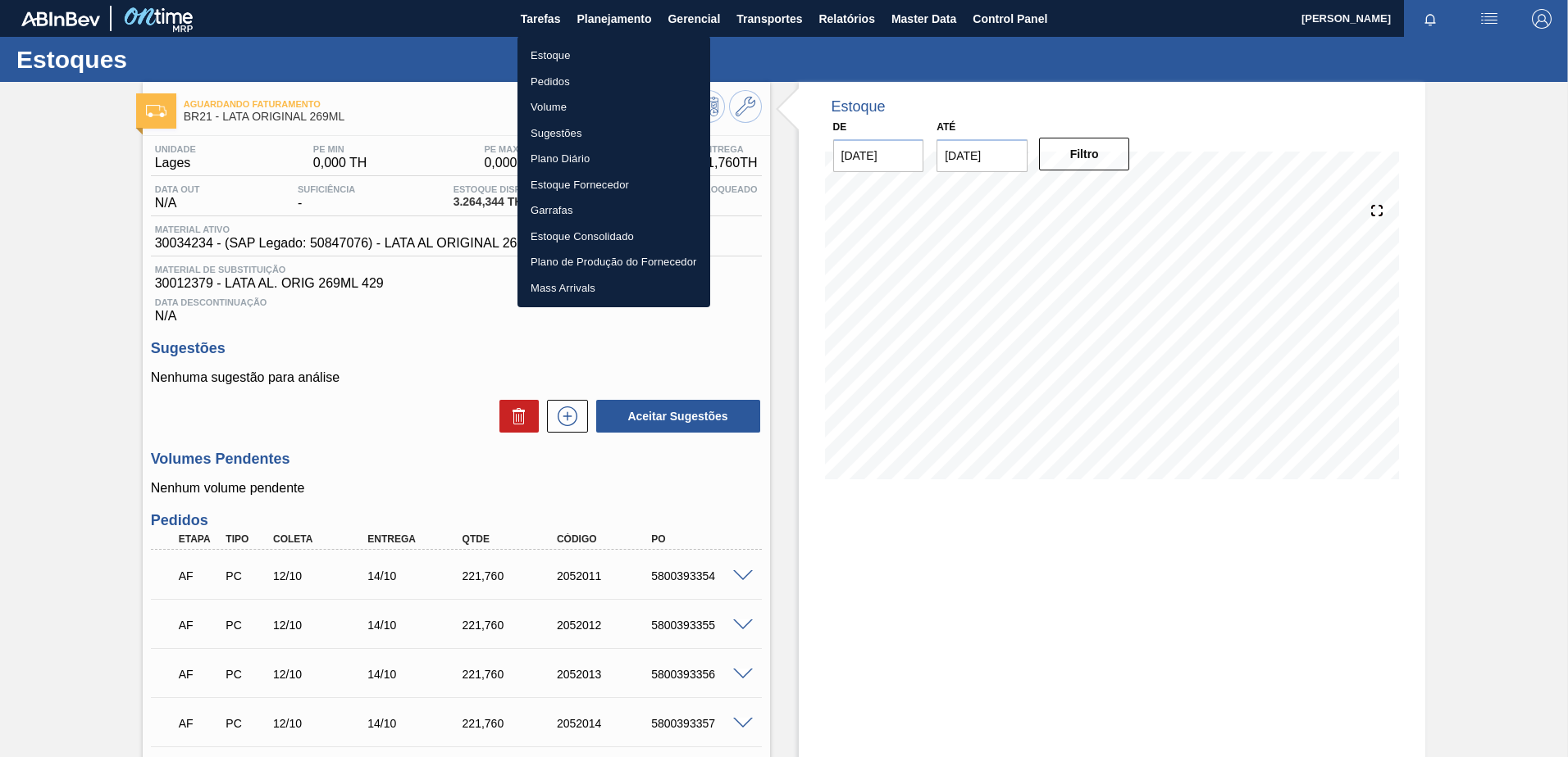
click at [597, 56] on li "Estoque" at bounding box center [614, 56] width 193 height 26
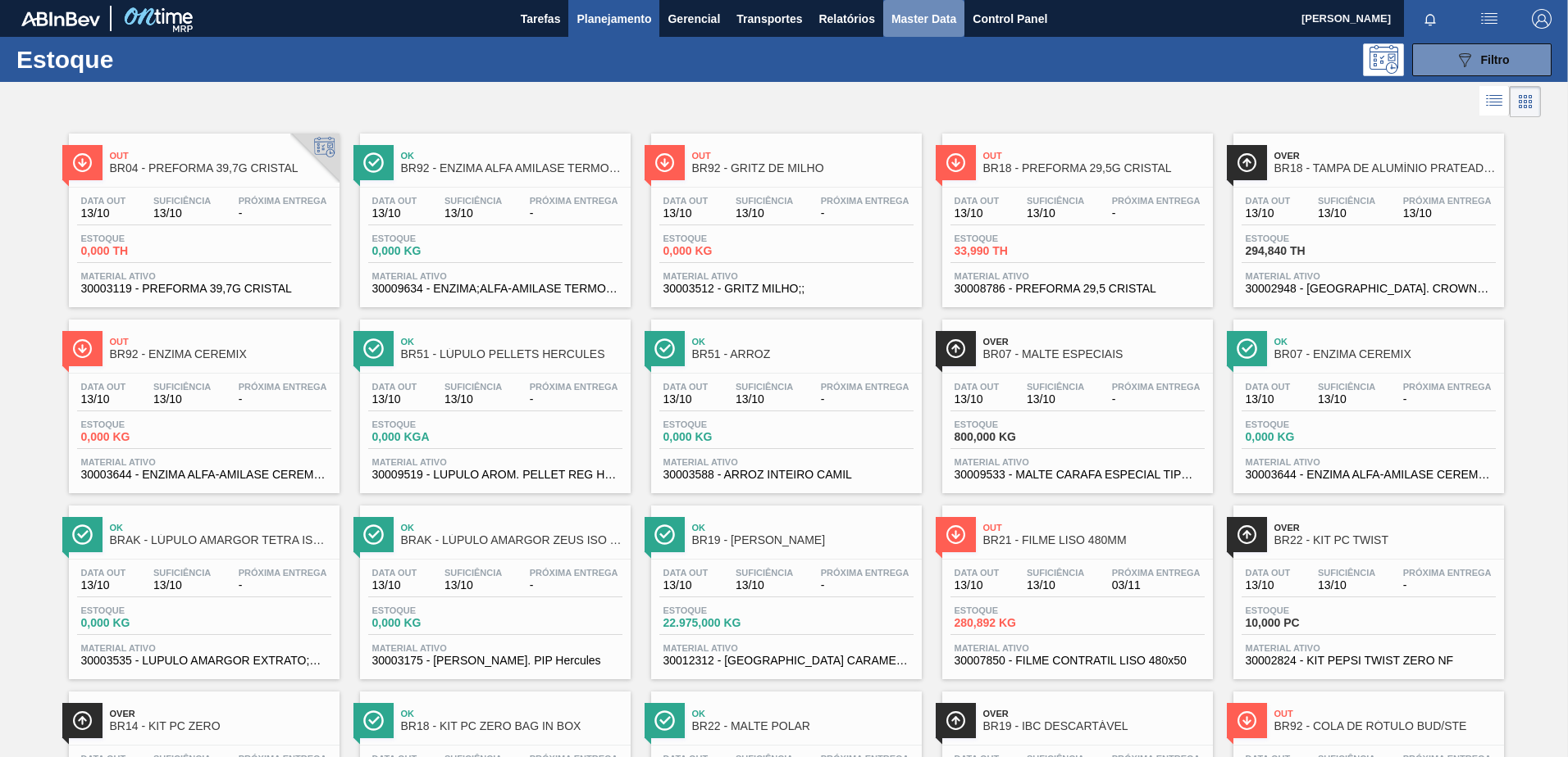
click at [911, 14] on span "Master Data" at bounding box center [924, 18] width 65 height 20
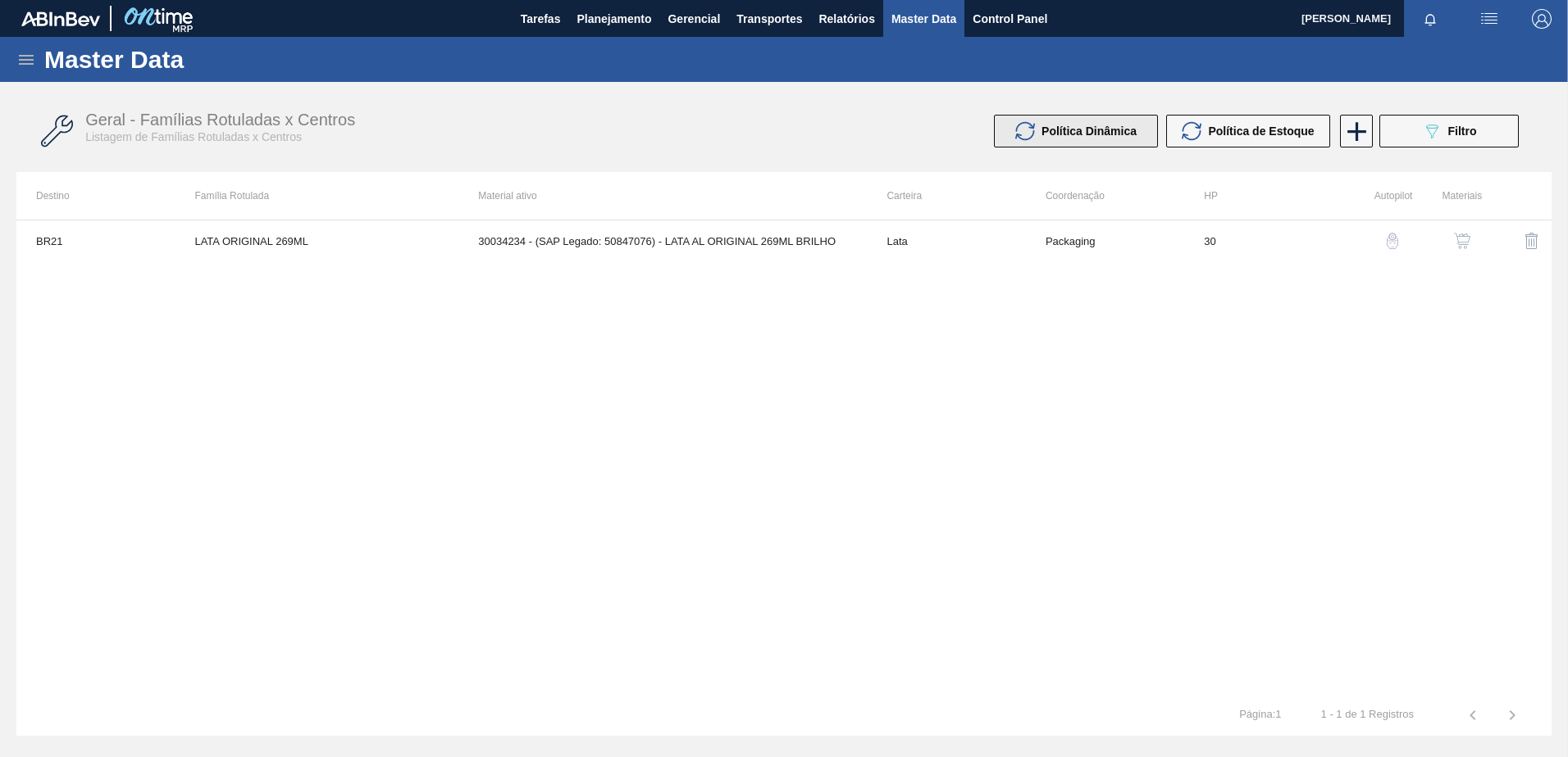
click at [1054, 137] on span "Política Dinâmica" at bounding box center [1089, 130] width 95 height 13
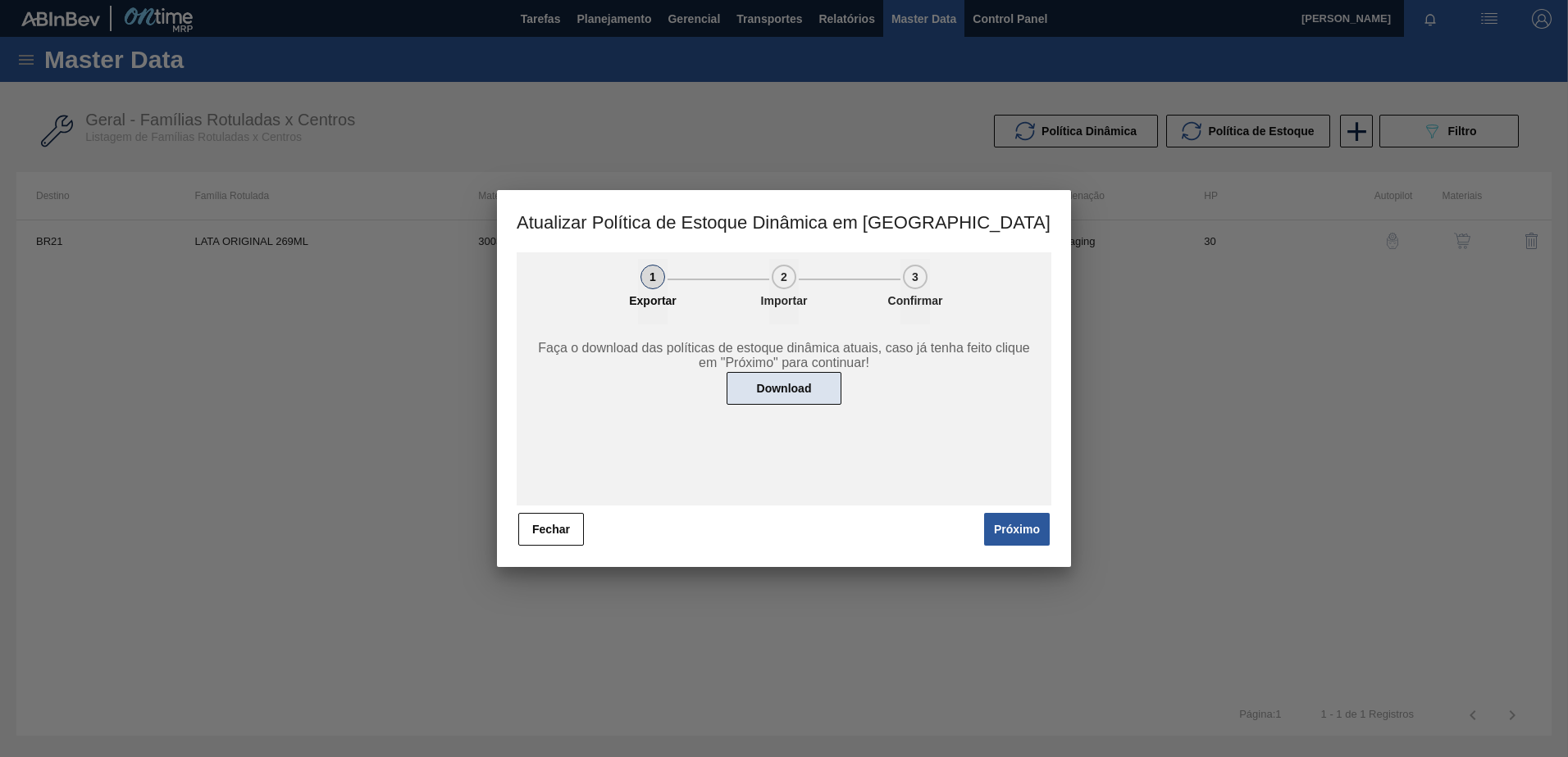
click at [809, 393] on button "Download" at bounding box center [784, 388] width 115 height 33
